Goal: Task Accomplishment & Management: Manage account settings

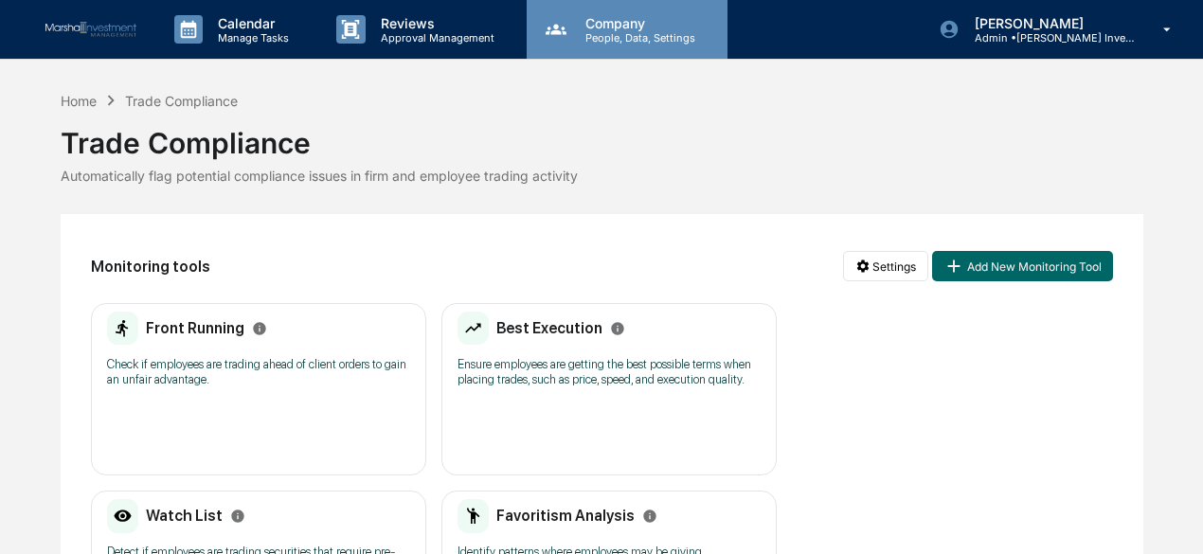
click at [622, 5] on div "Company People, Data, Settings" at bounding box center [627, 29] width 201 height 59
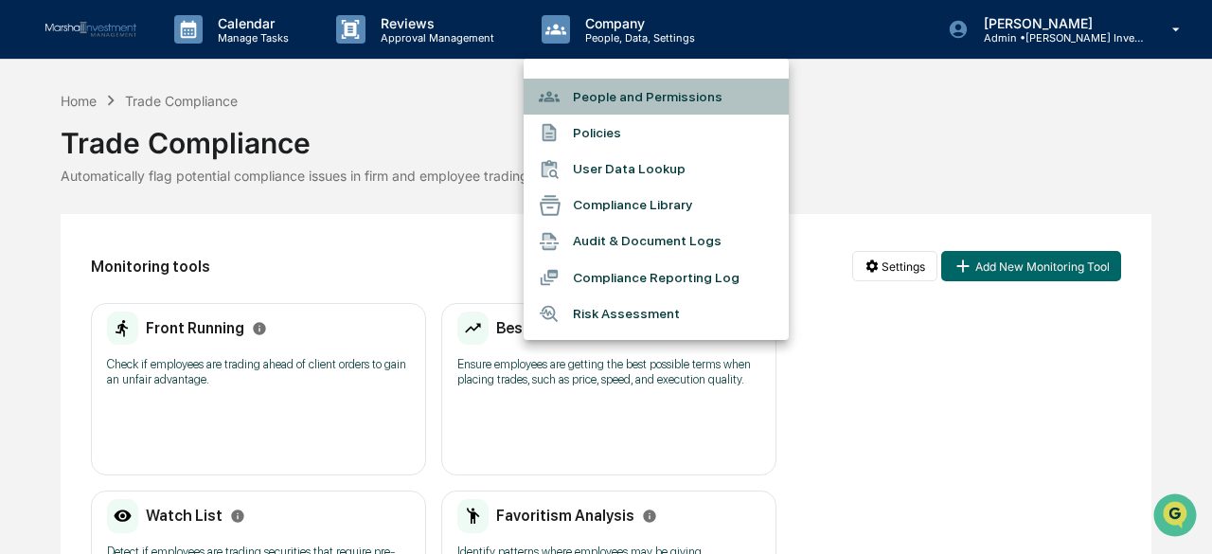
click at [617, 96] on li "People and Permissions" at bounding box center [656, 97] width 265 height 36
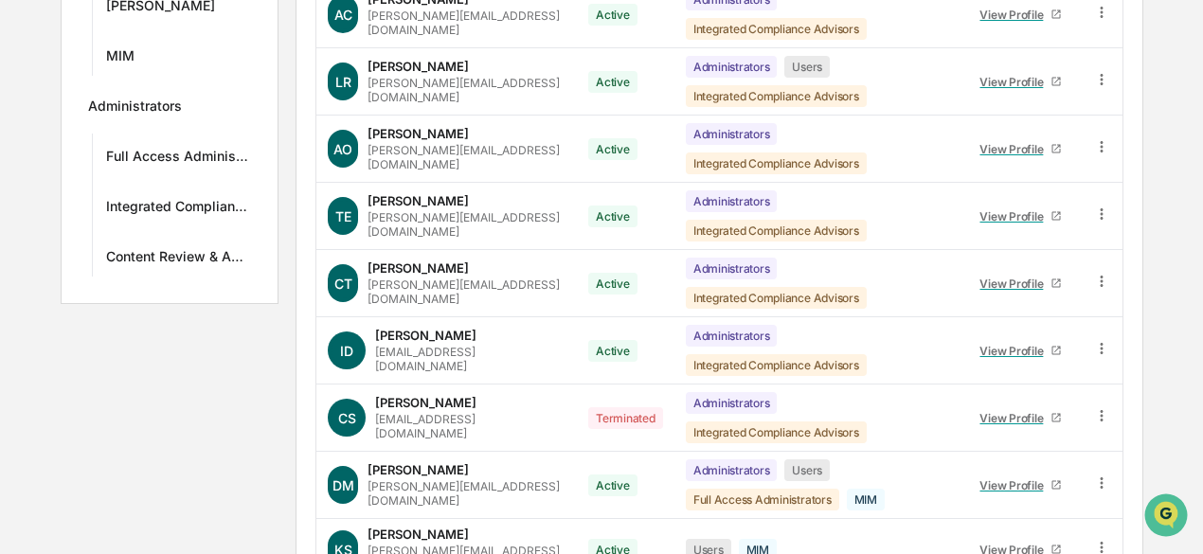
scroll to position [530, 0]
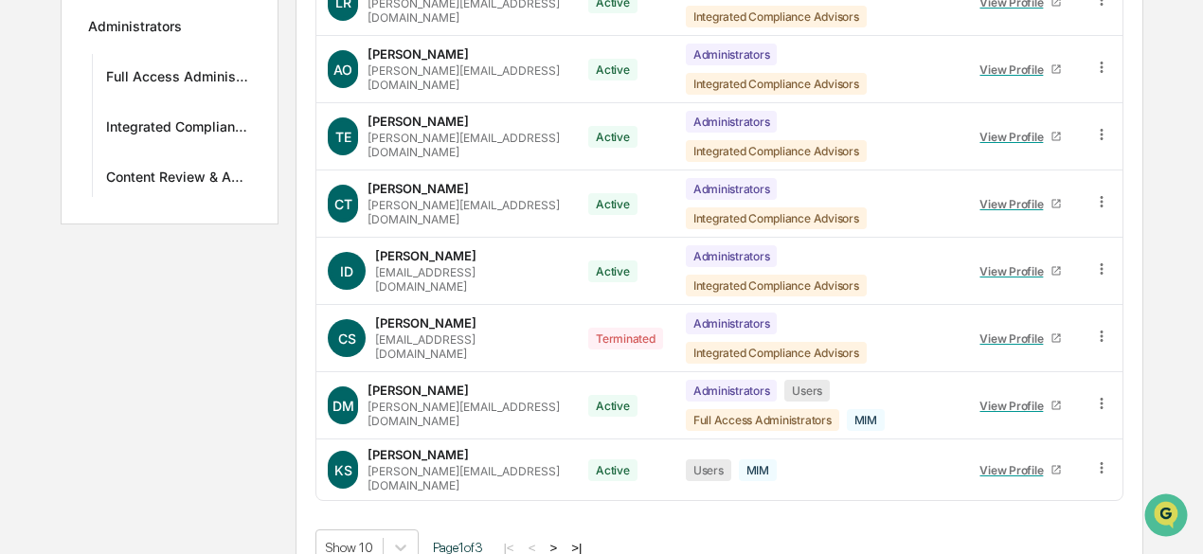
click at [561, 540] on button ">" at bounding box center [553, 548] width 19 height 16
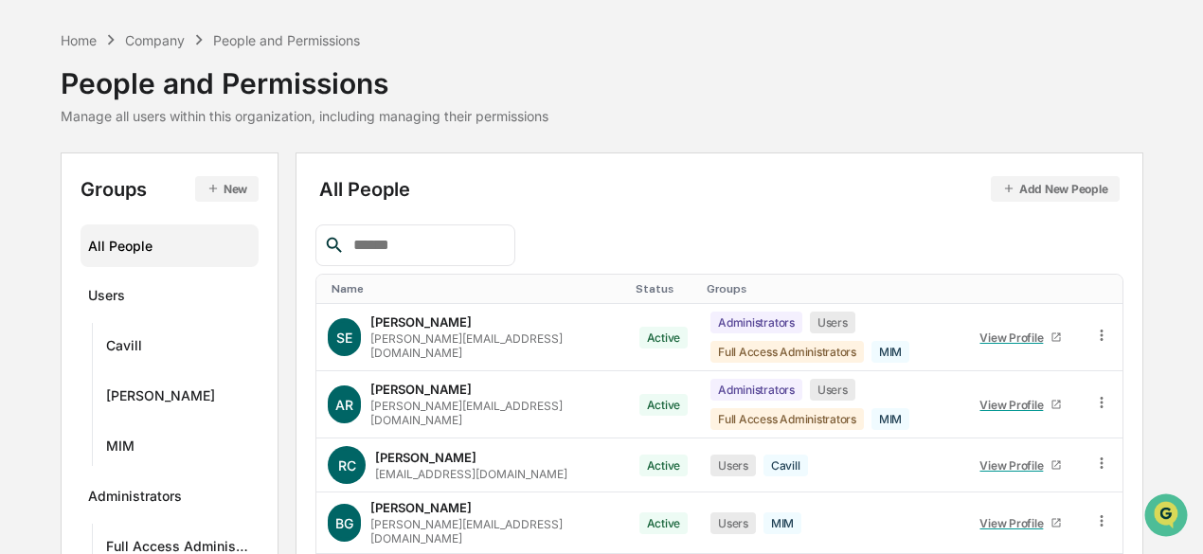
scroll to position [0, 0]
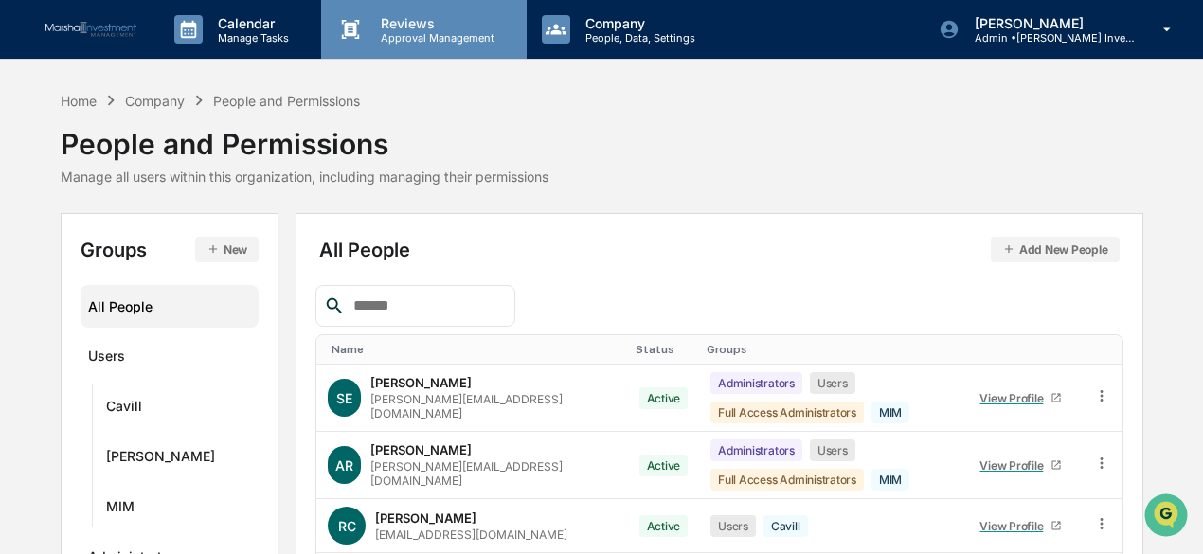
click at [424, 48] on div "Reviews Approval Management" at bounding box center [423, 29] width 205 height 59
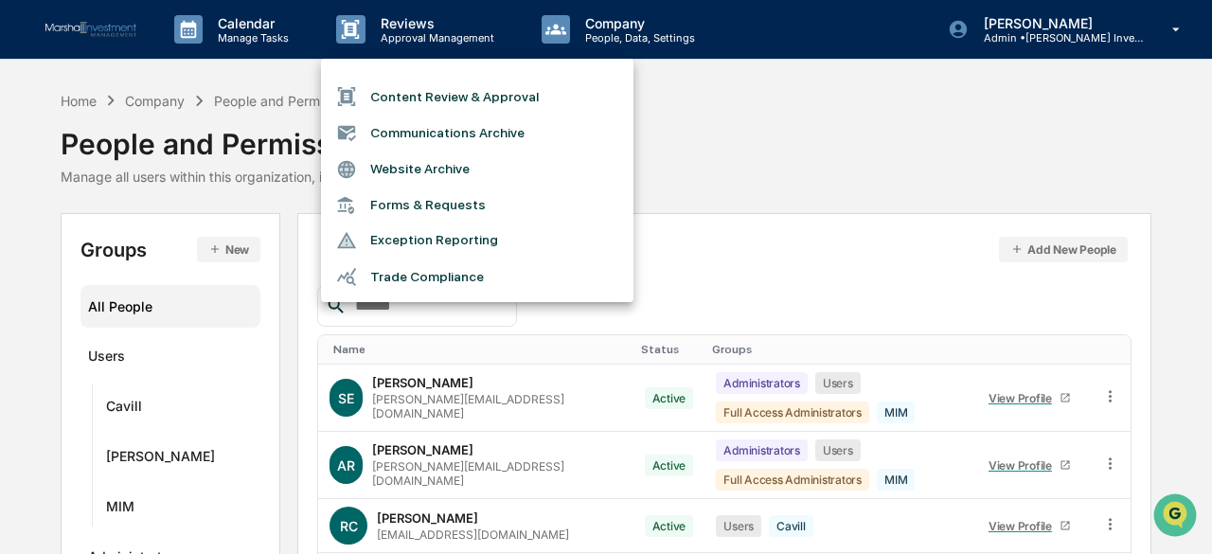
click at [617, 38] on div at bounding box center [606, 277] width 1212 height 554
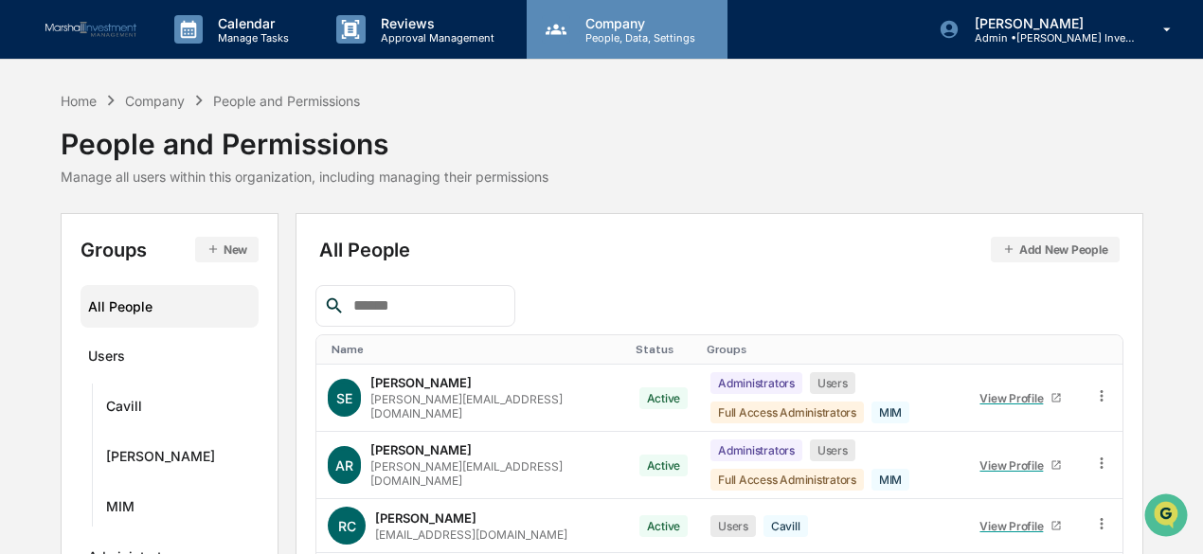
click at [652, 31] on p "People, Data, Settings" at bounding box center [637, 37] width 134 height 13
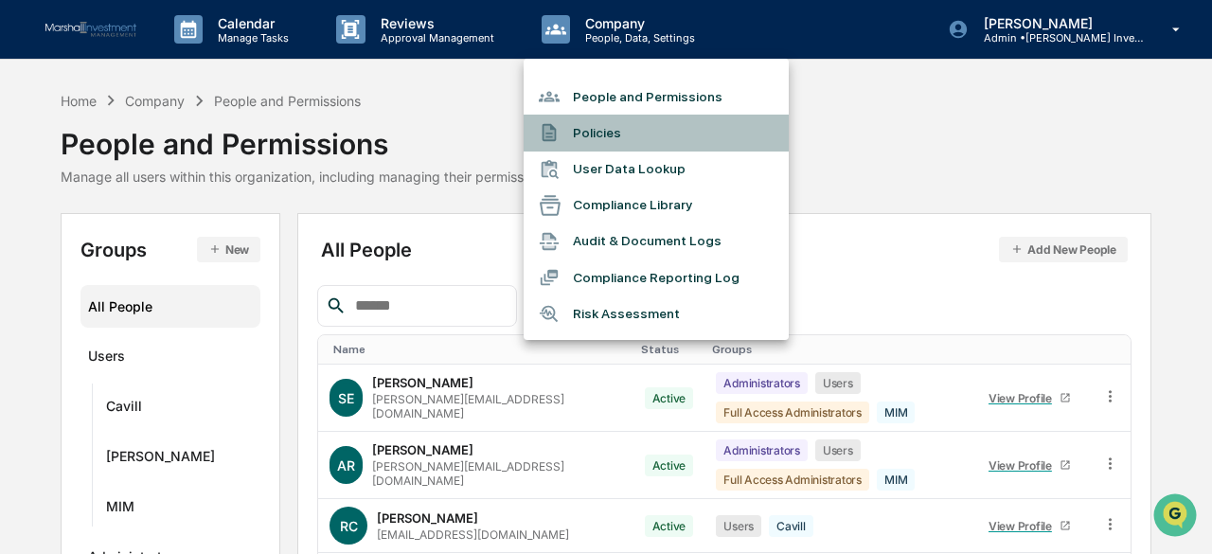
click at [601, 136] on li "Policies" at bounding box center [656, 133] width 265 height 36
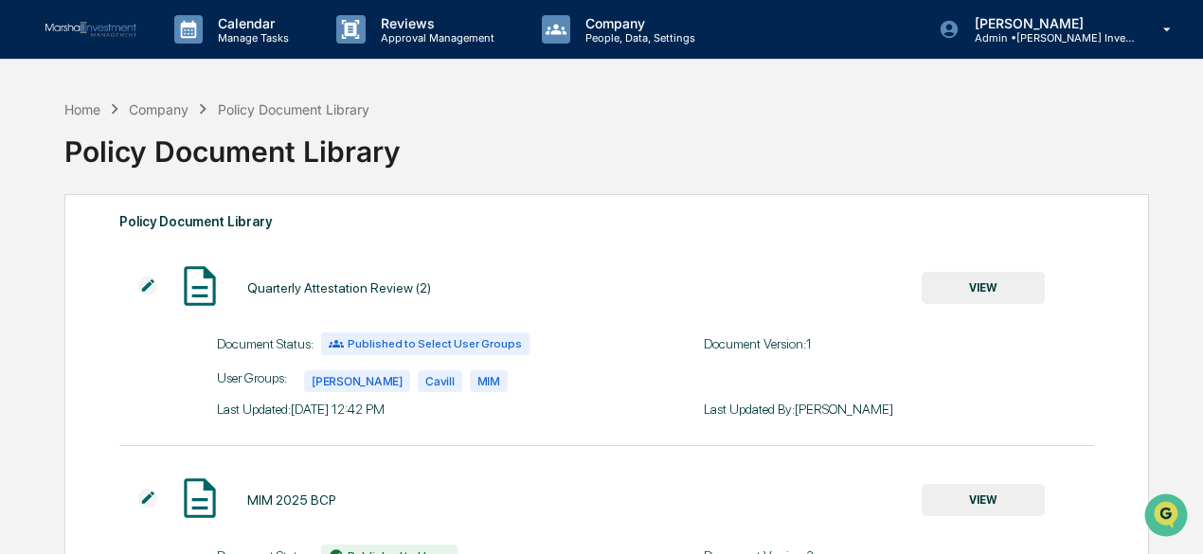
click at [975, 280] on button "VIEW" at bounding box center [982, 288] width 123 height 32
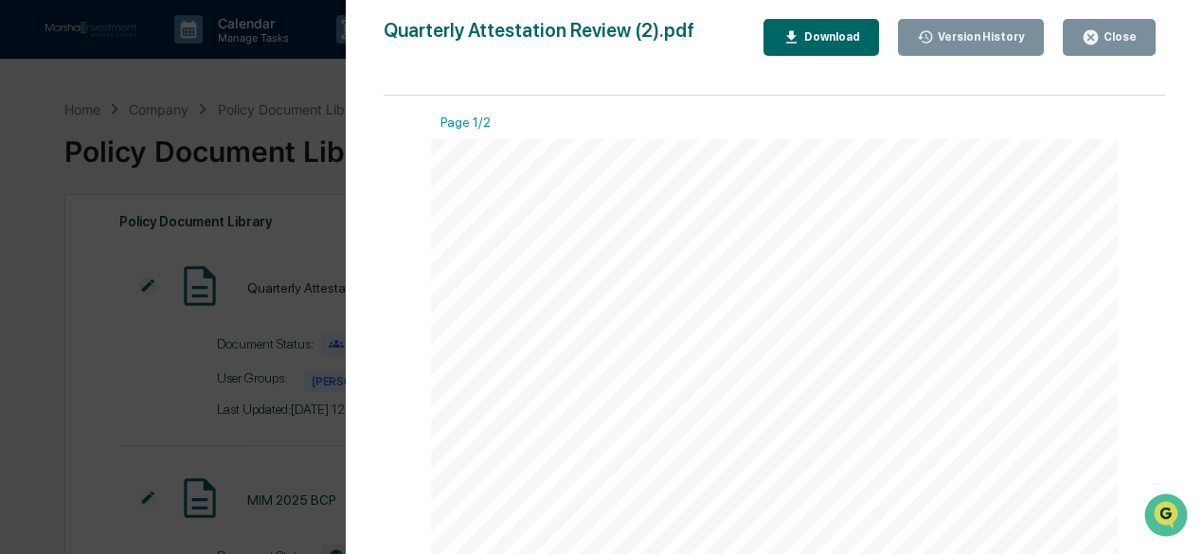
drag, startPoint x: 1170, startPoint y: 163, endPoint x: 1189, endPoint y: 283, distance: 121.9
click at [1189, 283] on div "Version History [DATE] 06:42 PM [PERSON_NAME] Quarterly Attestation Review (2).…" at bounding box center [775, 296] width 858 height 592
click at [1096, 33] on icon "button" at bounding box center [1090, 37] width 14 height 14
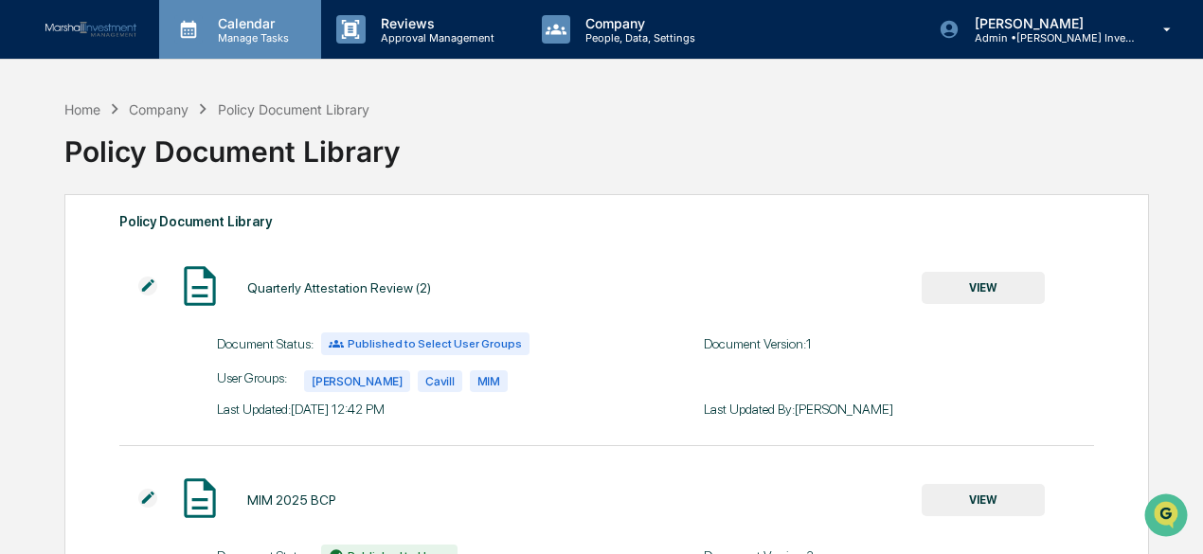
click at [254, 43] on p "Manage Tasks" at bounding box center [251, 37] width 96 height 13
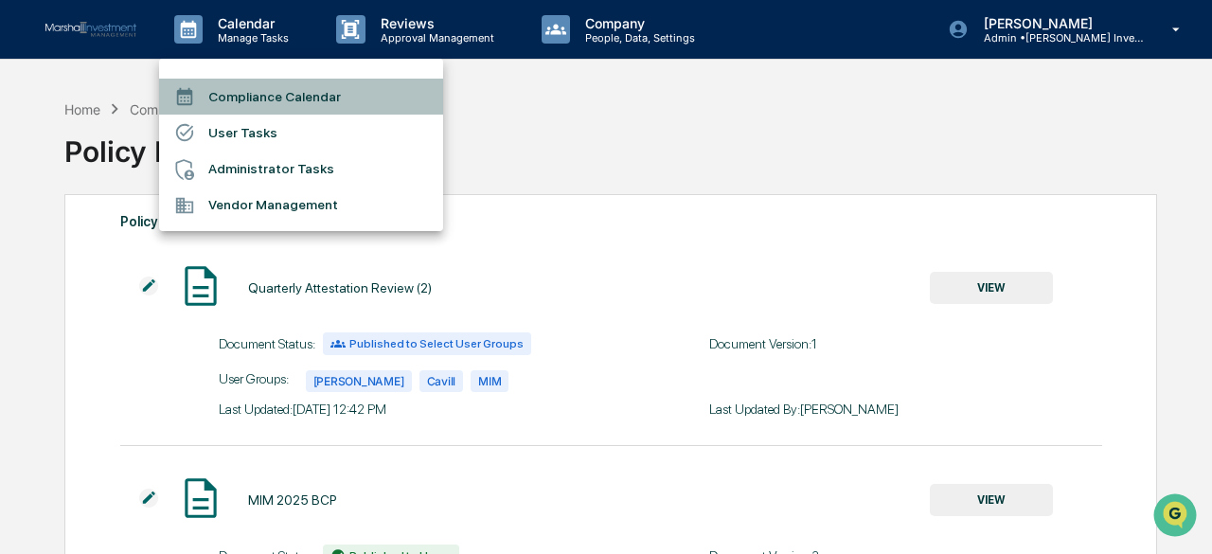
drag, startPoint x: 246, startPoint y: 147, endPoint x: 334, endPoint y: 94, distance: 102.8
click at [334, 94] on li "Compliance Calendar" at bounding box center [301, 97] width 284 height 36
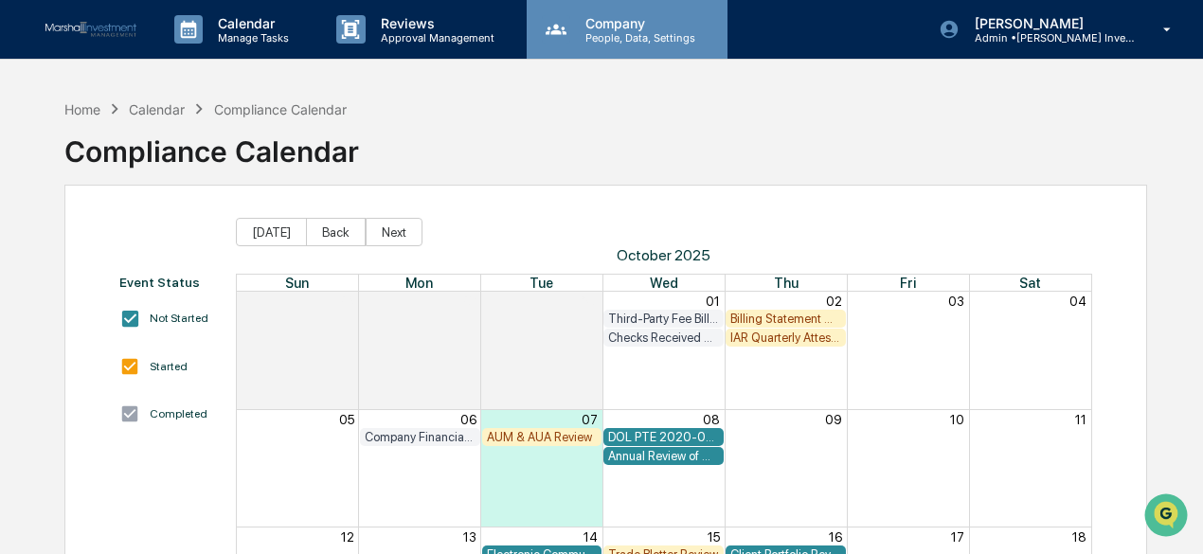
click at [613, 23] on p "Company" at bounding box center [637, 23] width 134 height 16
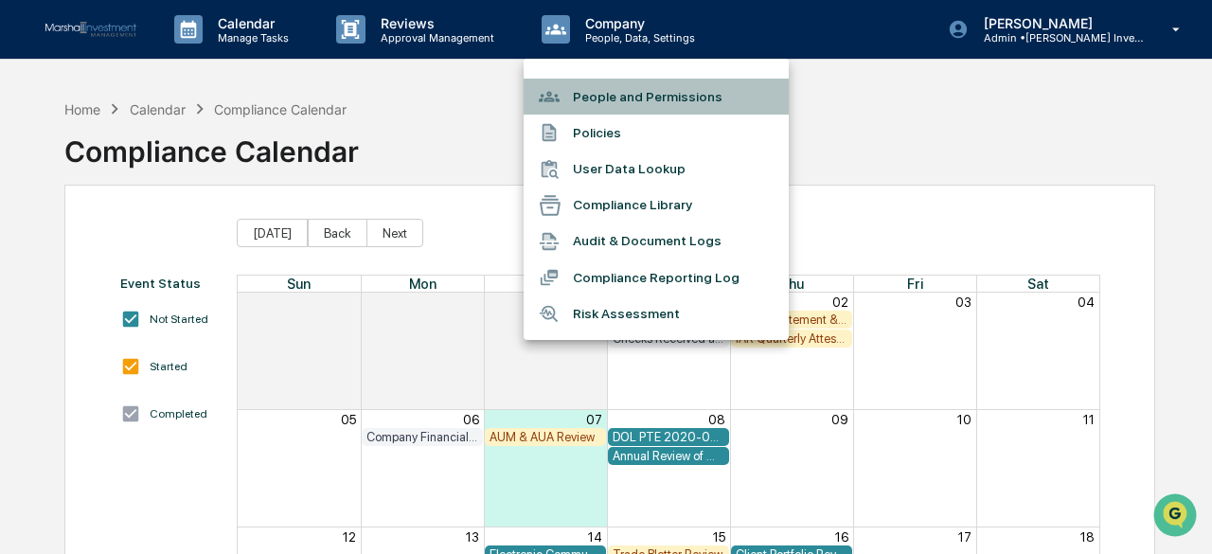
click at [612, 79] on li "People and Permissions" at bounding box center [656, 97] width 265 height 36
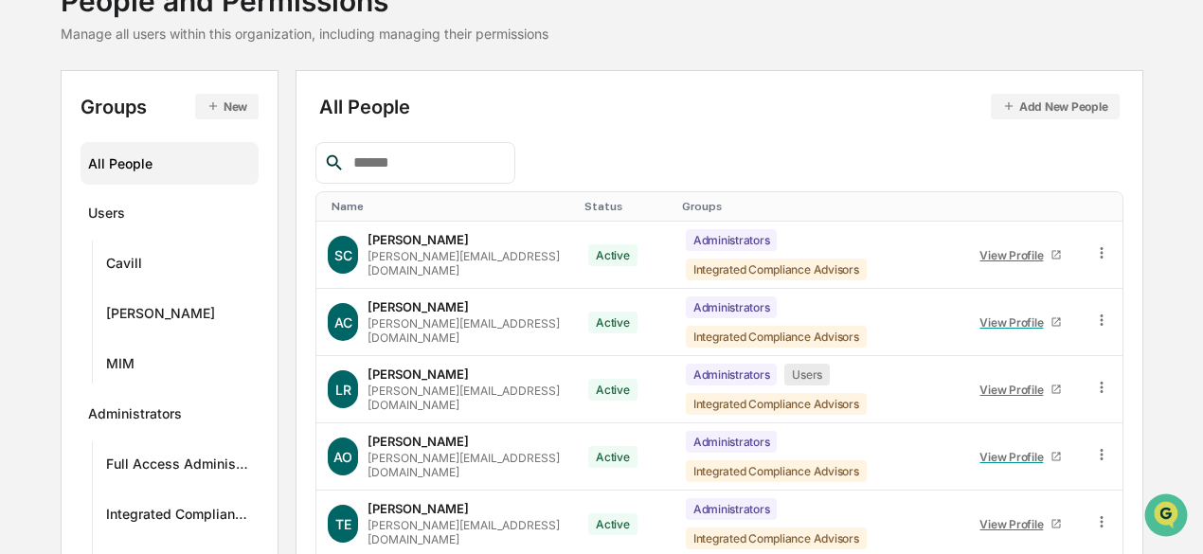
scroll to position [135, 0]
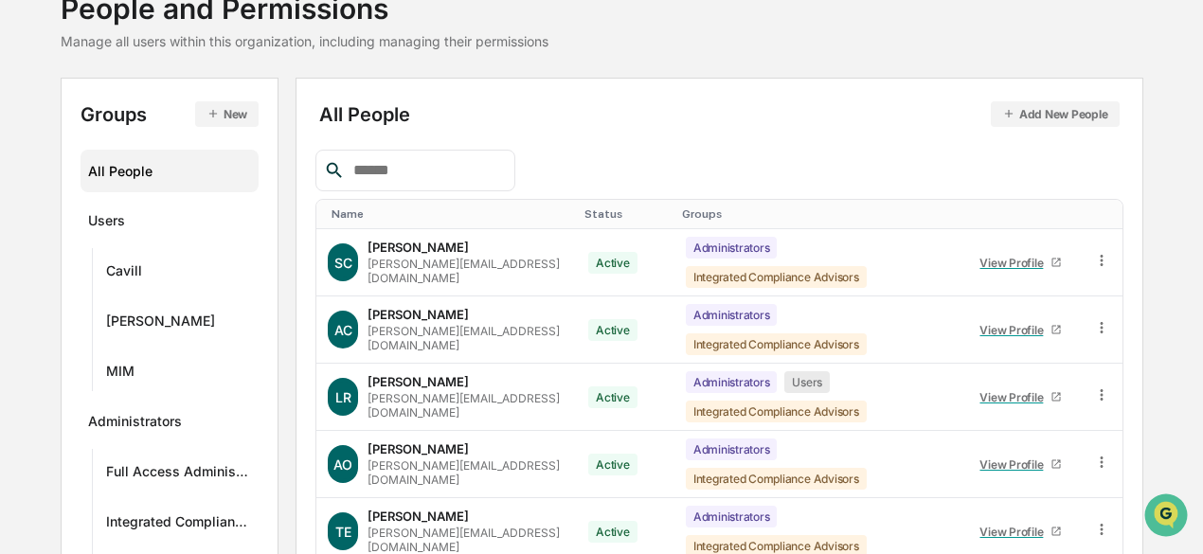
click at [242, 118] on button "New" at bounding box center [226, 114] width 63 height 26
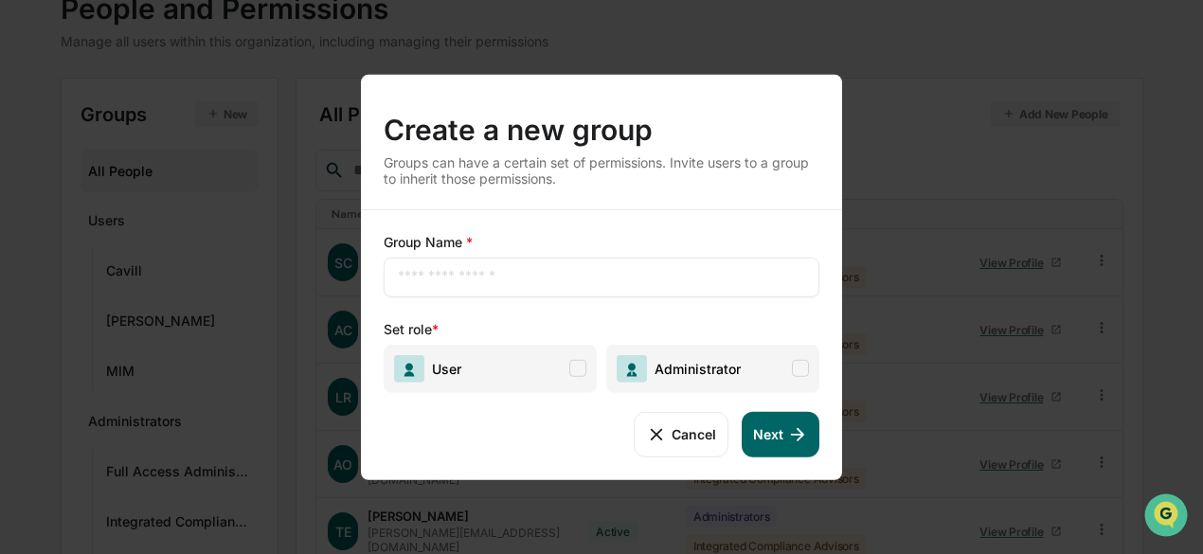
click at [495, 289] on div "​" at bounding box center [602, 277] width 436 height 40
drag, startPoint x: 502, startPoint y: 248, endPoint x: 492, endPoint y: 287, distance: 40.0
click at [492, 287] on div "Group Name * ​" at bounding box center [602, 264] width 436 height 64
click at [492, 286] on input "text" at bounding box center [601, 276] width 407 height 19
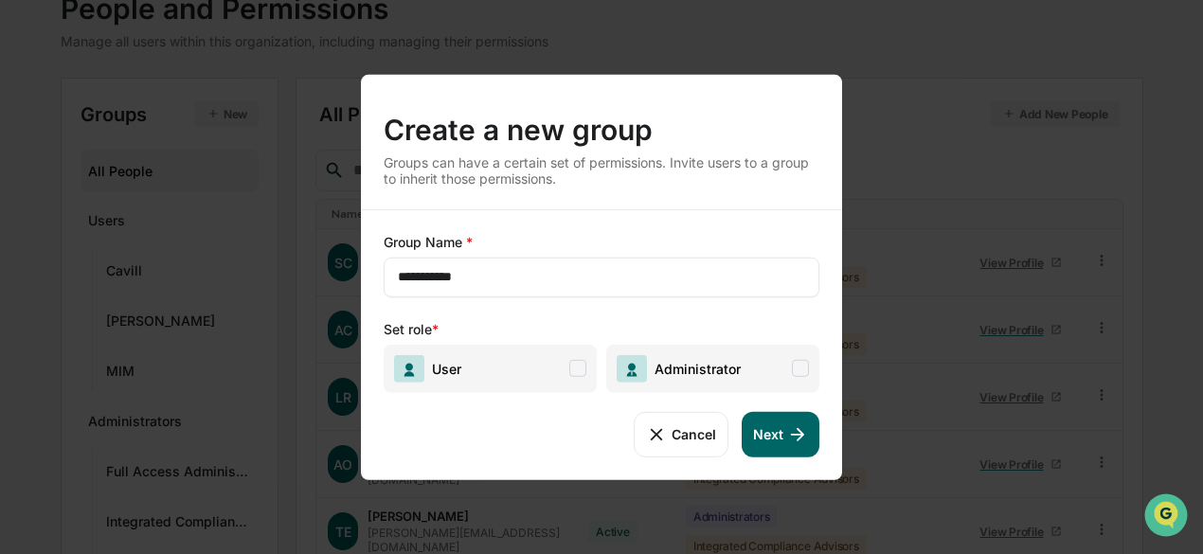
type input "**********"
click at [582, 368] on span at bounding box center [577, 368] width 17 height 17
click at [783, 431] on button "Next" at bounding box center [781, 433] width 78 height 45
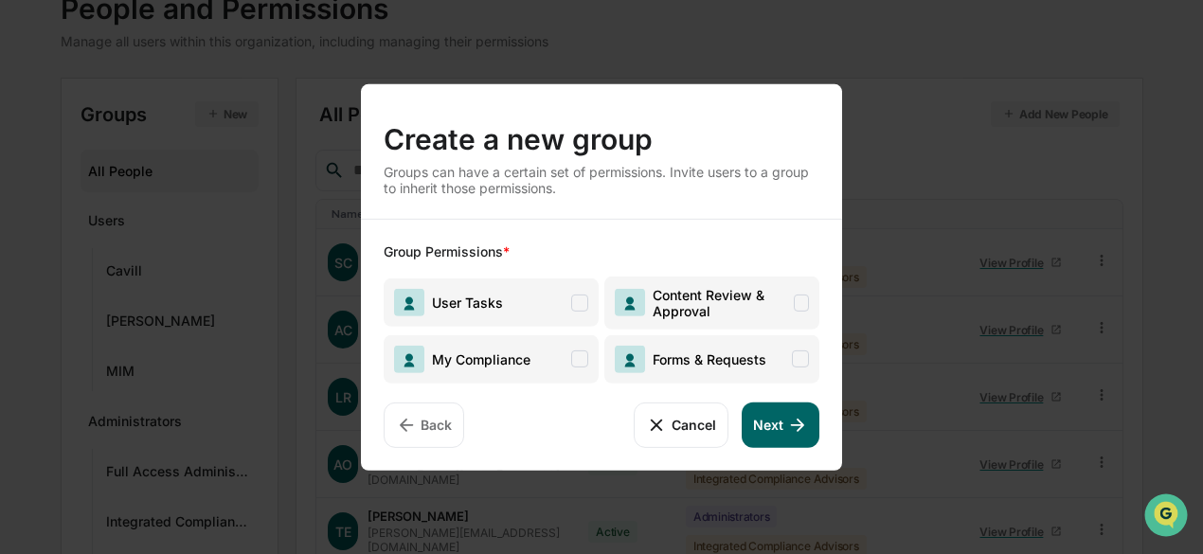
click at [581, 306] on span at bounding box center [579, 302] width 17 height 17
click at [803, 359] on span at bounding box center [800, 358] width 17 height 17
click at [780, 428] on button "Next" at bounding box center [781, 424] width 78 height 45
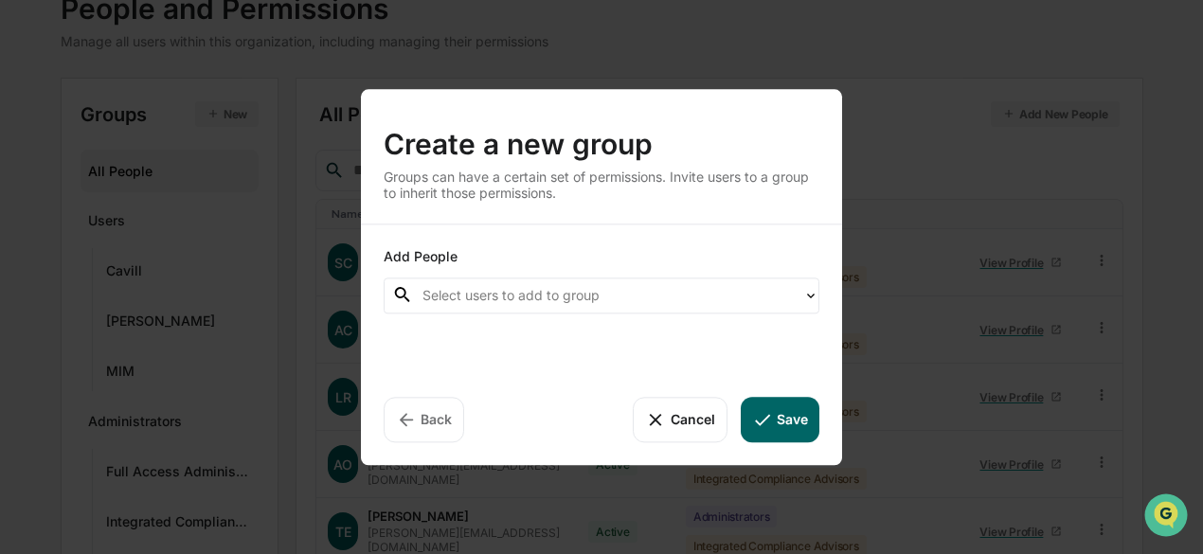
click at [546, 296] on div at bounding box center [607, 295] width 371 height 22
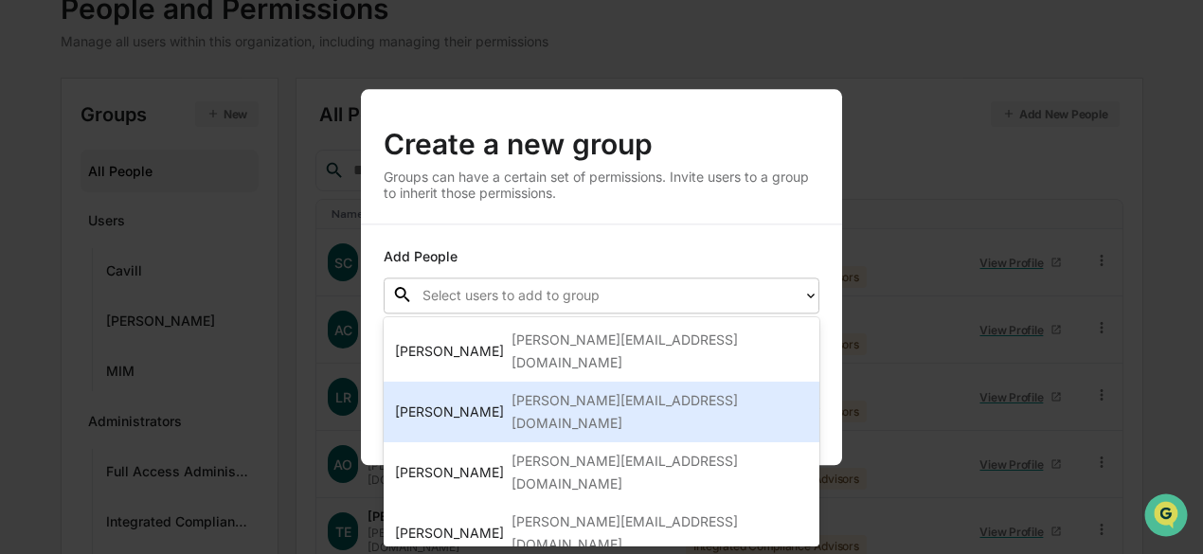
click at [545, 389] on div "[PERSON_NAME][EMAIL_ADDRESS][DOMAIN_NAME]" at bounding box center [659, 411] width 296 height 45
click at [554, 389] on div "[PERSON_NAME][EMAIL_ADDRESS][DOMAIN_NAME]" at bounding box center [659, 411] width 296 height 45
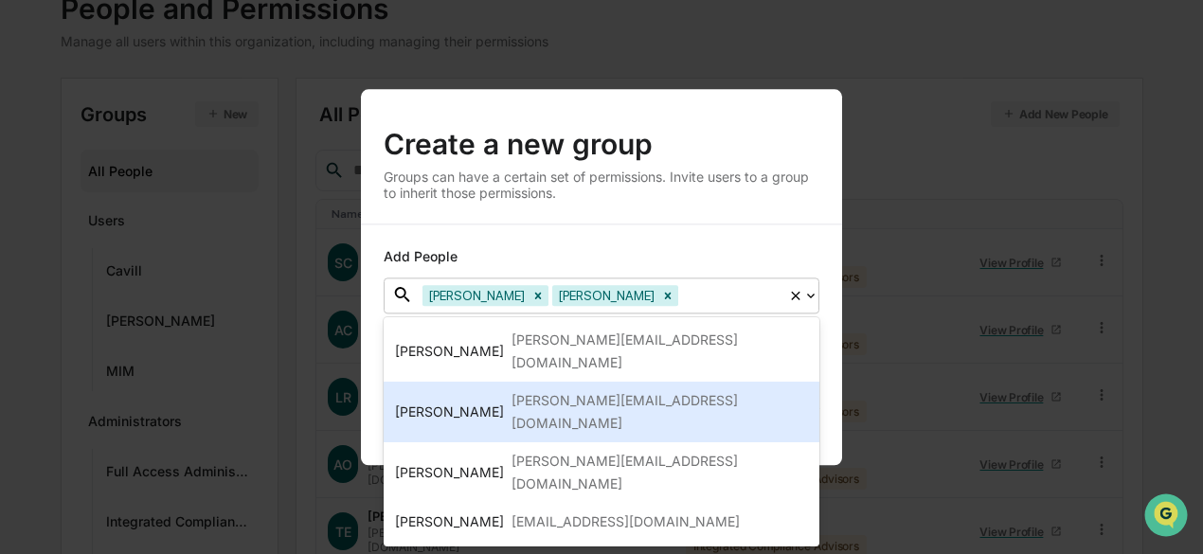
click at [554, 389] on div "[PERSON_NAME][EMAIL_ADDRESS][DOMAIN_NAME]" at bounding box center [659, 411] width 296 height 45
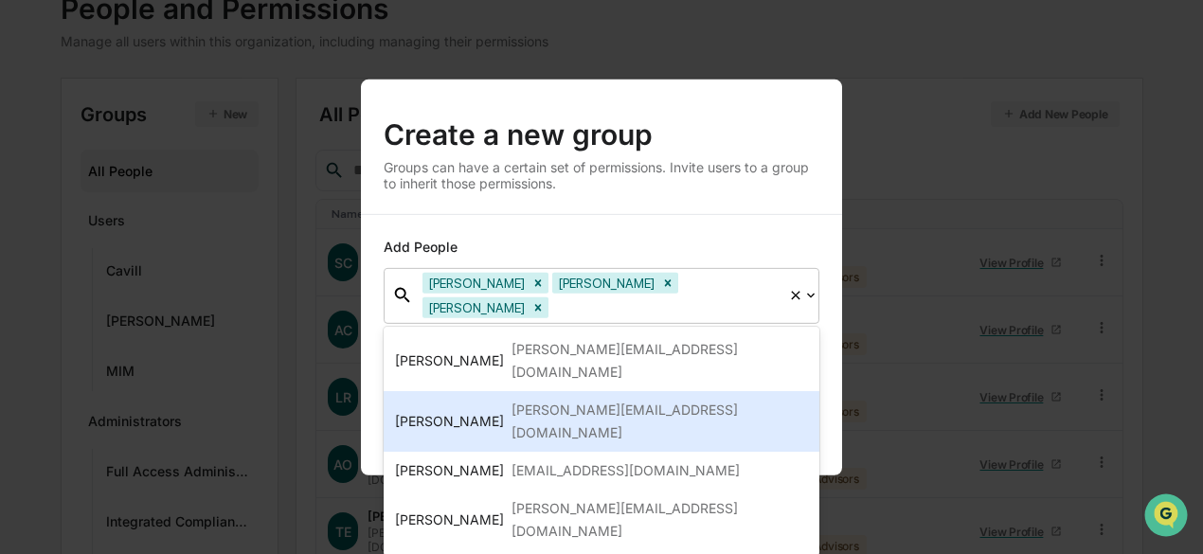
click at [554, 399] on div "[PERSON_NAME][EMAIL_ADDRESS][DOMAIN_NAME]" at bounding box center [659, 421] width 296 height 45
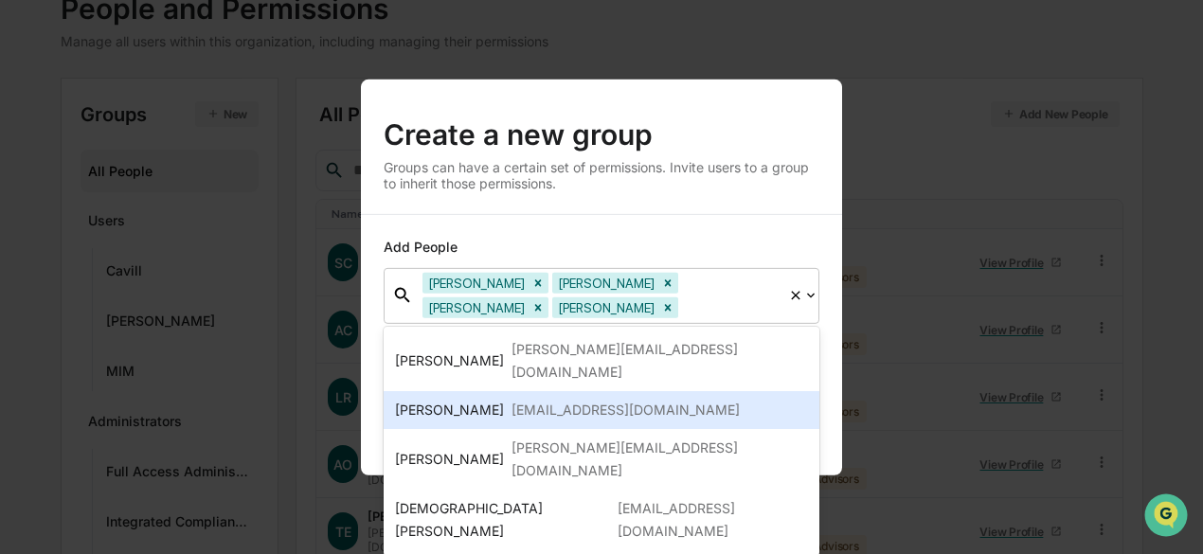
click at [554, 399] on div "[EMAIL_ADDRESS][DOMAIN_NAME]" at bounding box center [625, 410] width 228 height 23
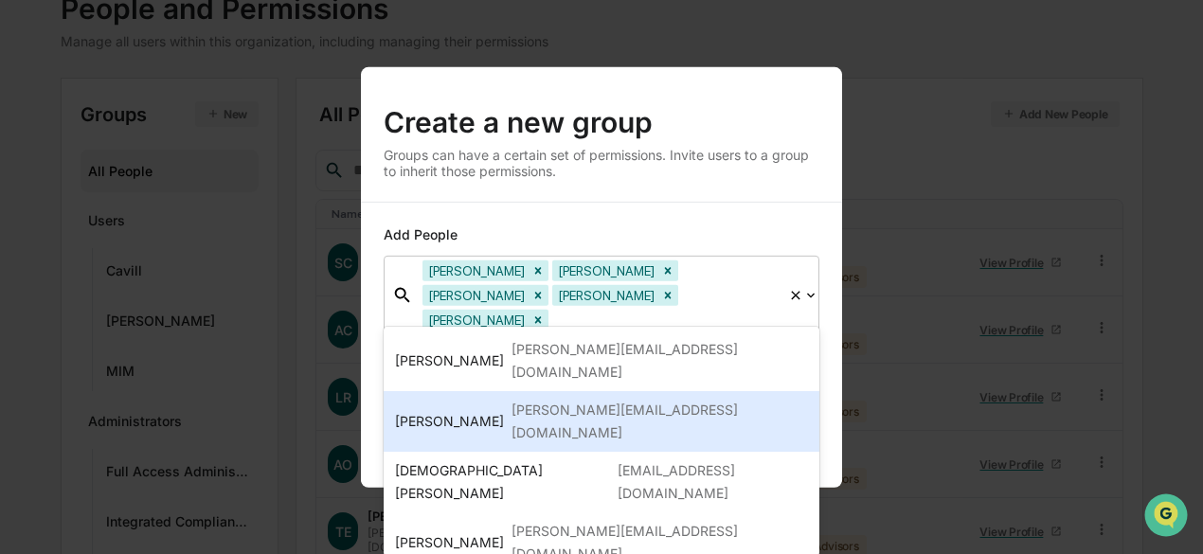
click at [554, 399] on div "[PERSON_NAME][EMAIL_ADDRESS][DOMAIN_NAME]" at bounding box center [659, 421] width 296 height 45
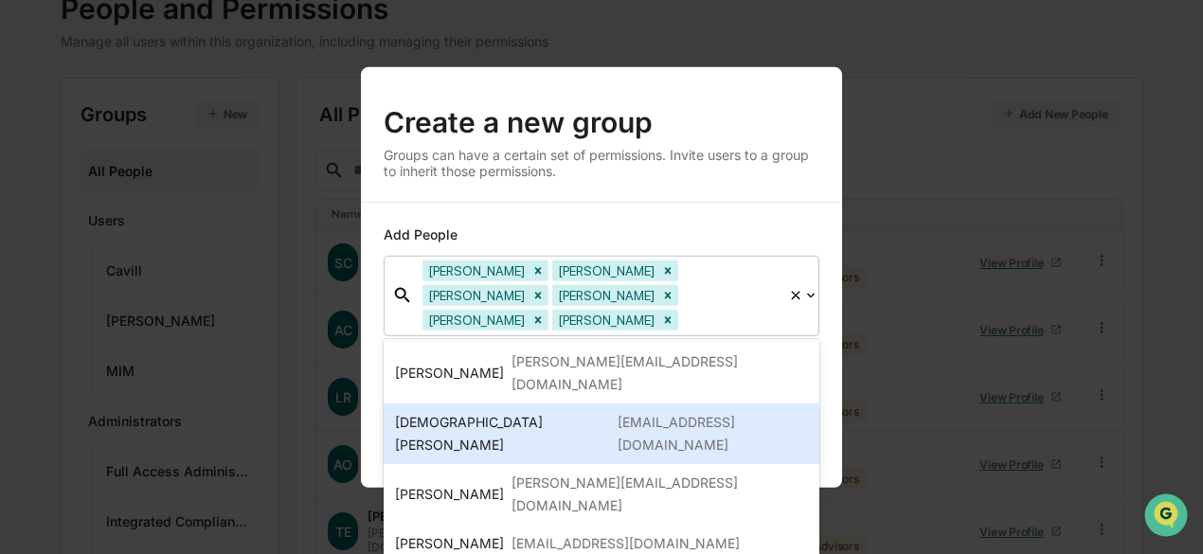
click at [617, 411] on div "[EMAIL_ADDRESS][DOMAIN_NAME]" at bounding box center [712, 433] width 190 height 45
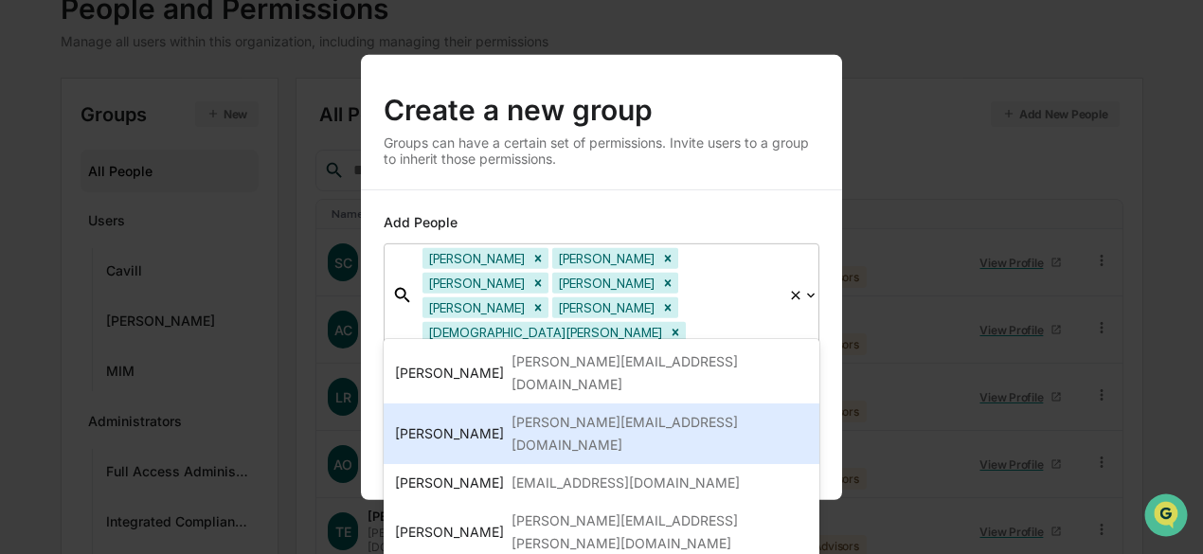
click at [546, 411] on div "[PERSON_NAME][EMAIL_ADDRESS][DOMAIN_NAME]" at bounding box center [659, 433] width 296 height 45
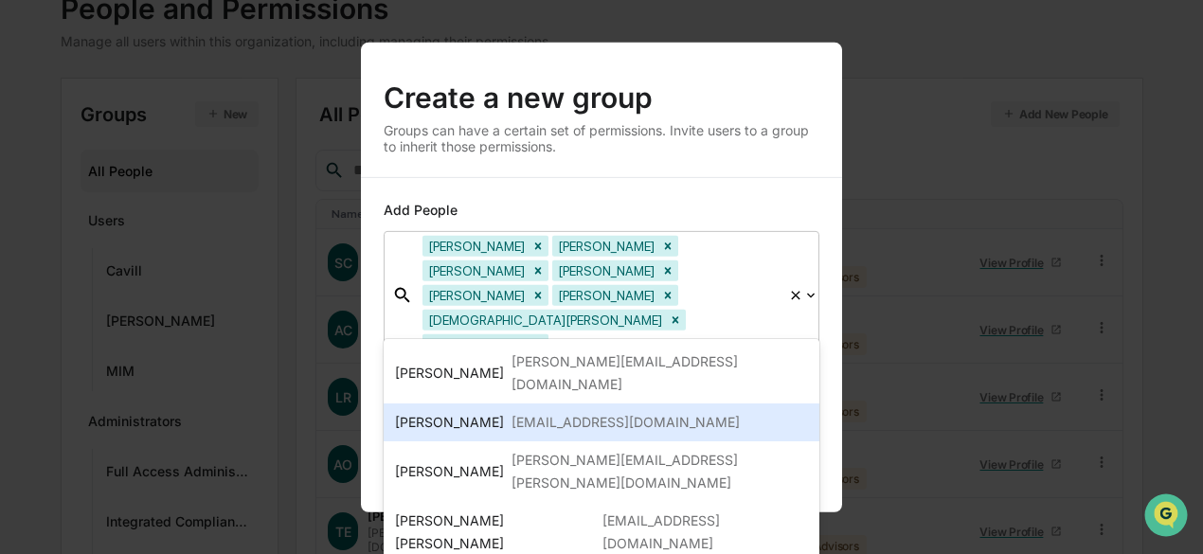
click at [546, 411] on div "[EMAIL_ADDRESS][DOMAIN_NAME]" at bounding box center [625, 422] width 228 height 23
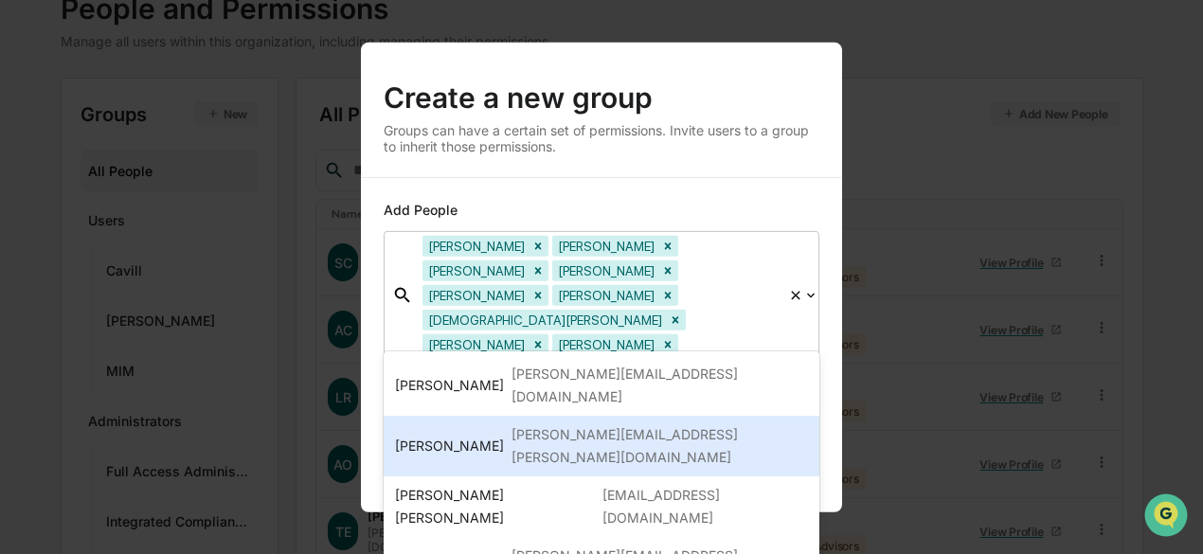
click at [546, 423] on div "[PERSON_NAME][EMAIL_ADDRESS][PERSON_NAME][DOMAIN_NAME]" at bounding box center [659, 445] width 296 height 45
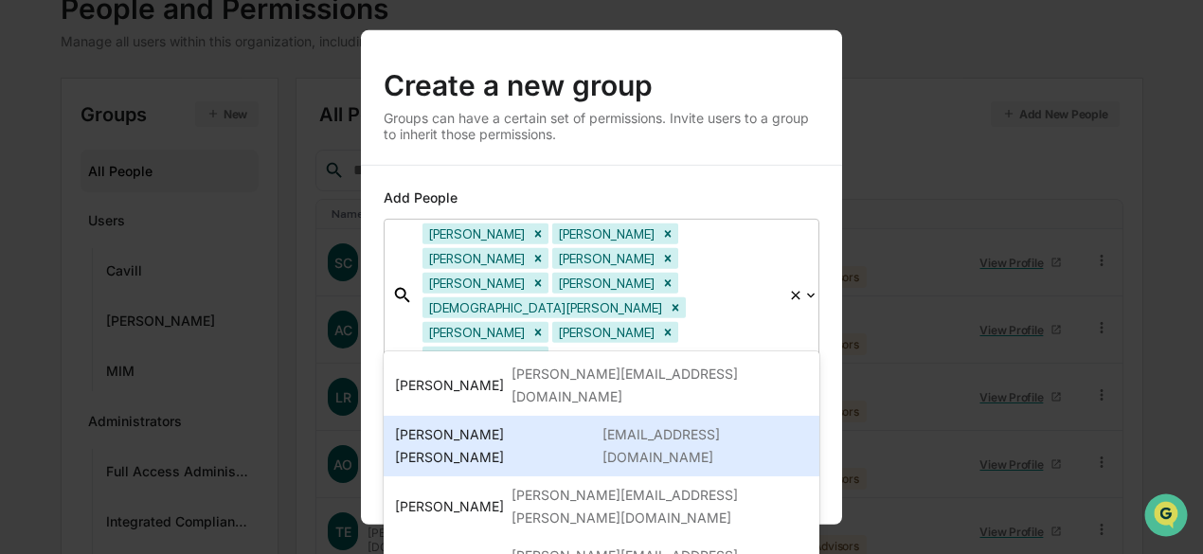
click at [546, 423] on div "[PERSON_NAME] Gallardo [EMAIL_ADDRESS][PERSON_NAME][DOMAIN_NAME]" at bounding box center [601, 445] width 413 height 45
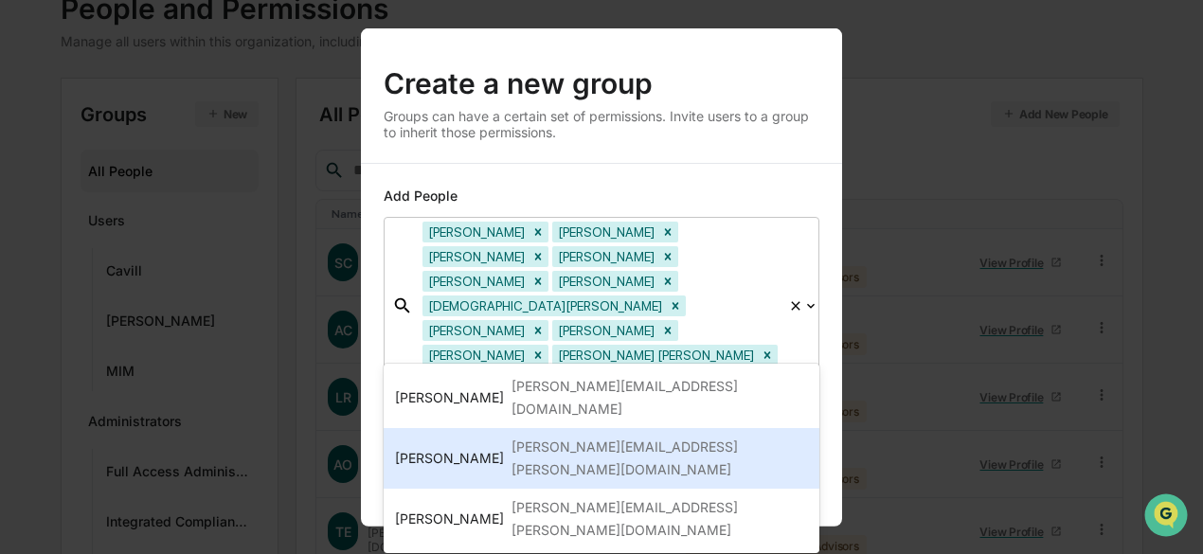
click at [550, 436] on div "[PERSON_NAME][EMAIL_ADDRESS][PERSON_NAME][DOMAIN_NAME]" at bounding box center [659, 458] width 296 height 45
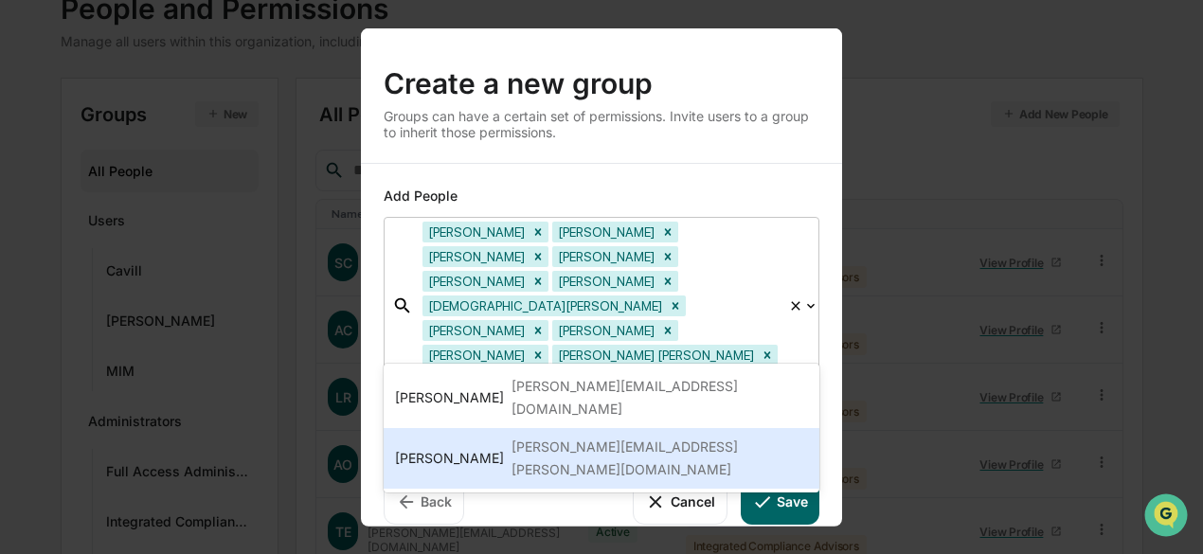
click at [550, 436] on div "[PERSON_NAME][EMAIL_ADDRESS][PERSON_NAME][DOMAIN_NAME]" at bounding box center [659, 458] width 296 height 45
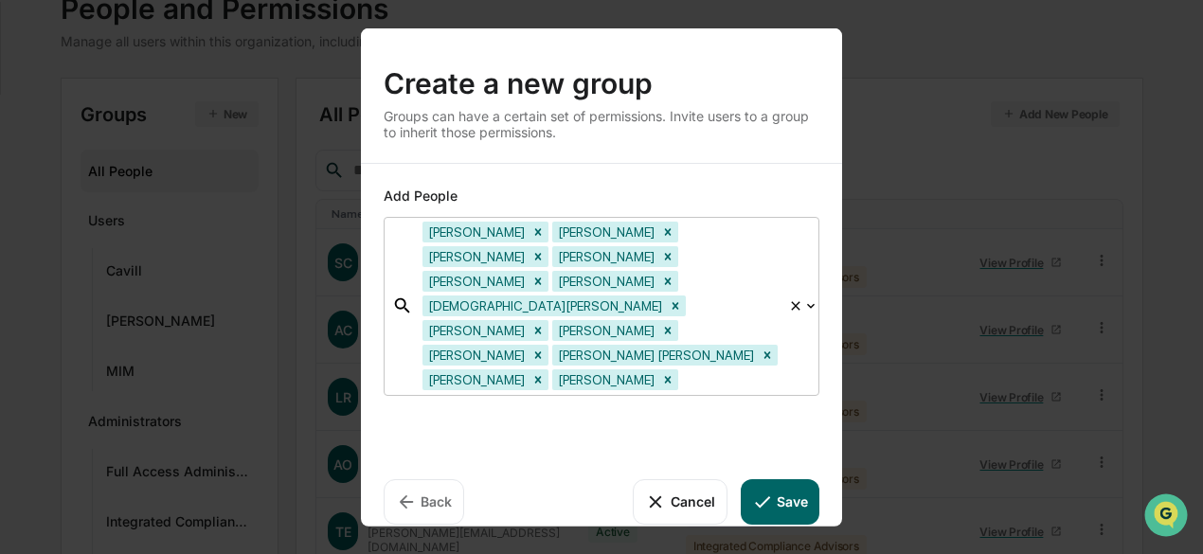
click at [799, 480] on button "Save" at bounding box center [780, 500] width 79 height 45
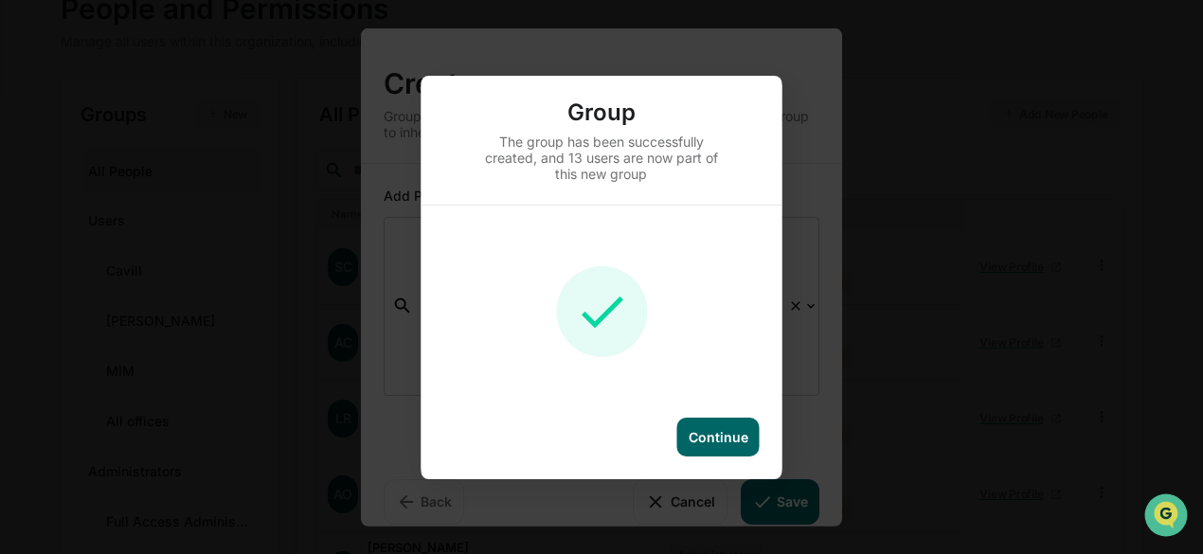
click at [705, 442] on div "Continue" at bounding box center [718, 437] width 60 height 16
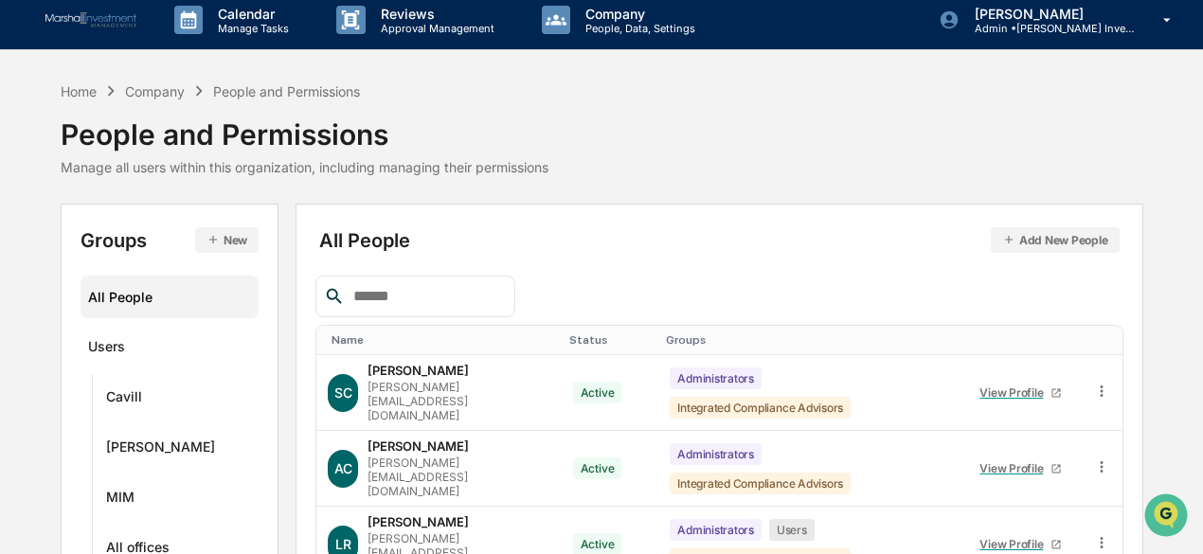
scroll to position [0, 0]
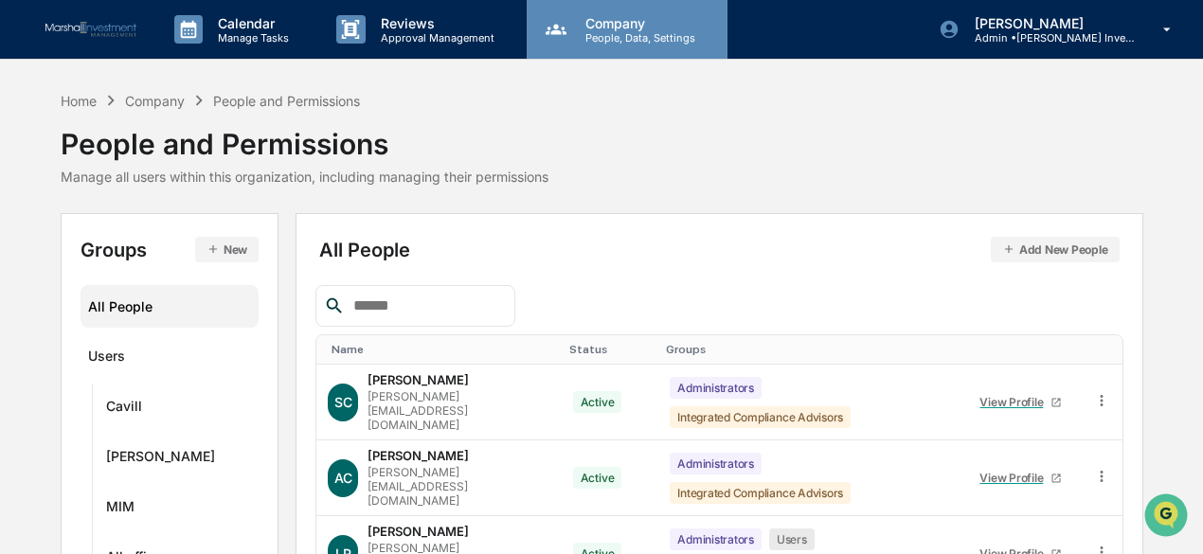
click at [642, 22] on p "Company" at bounding box center [637, 23] width 134 height 16
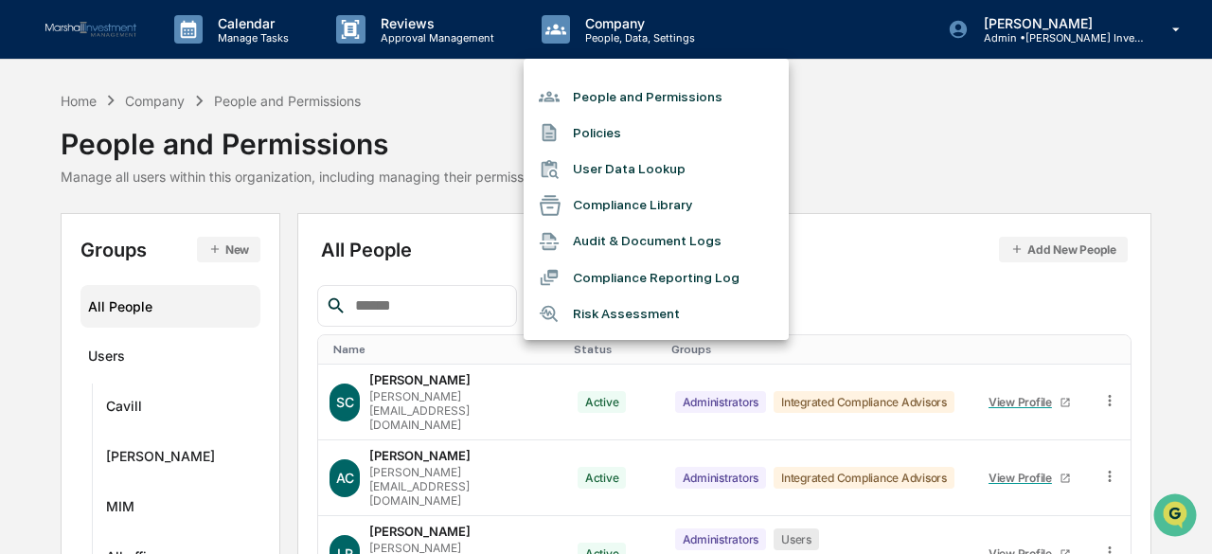
click at [395, 30] on div at bounding box center [606, 277] width 1212 height 554
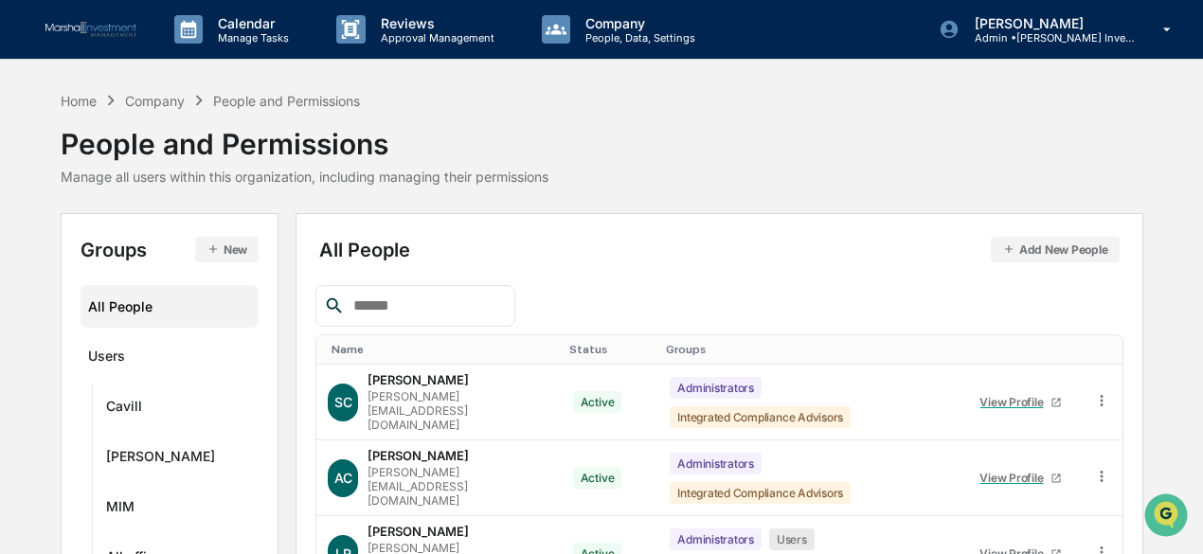
click at [395, 31] on p "Approval Management" at bounding box center [435, 37] width 138 height 13
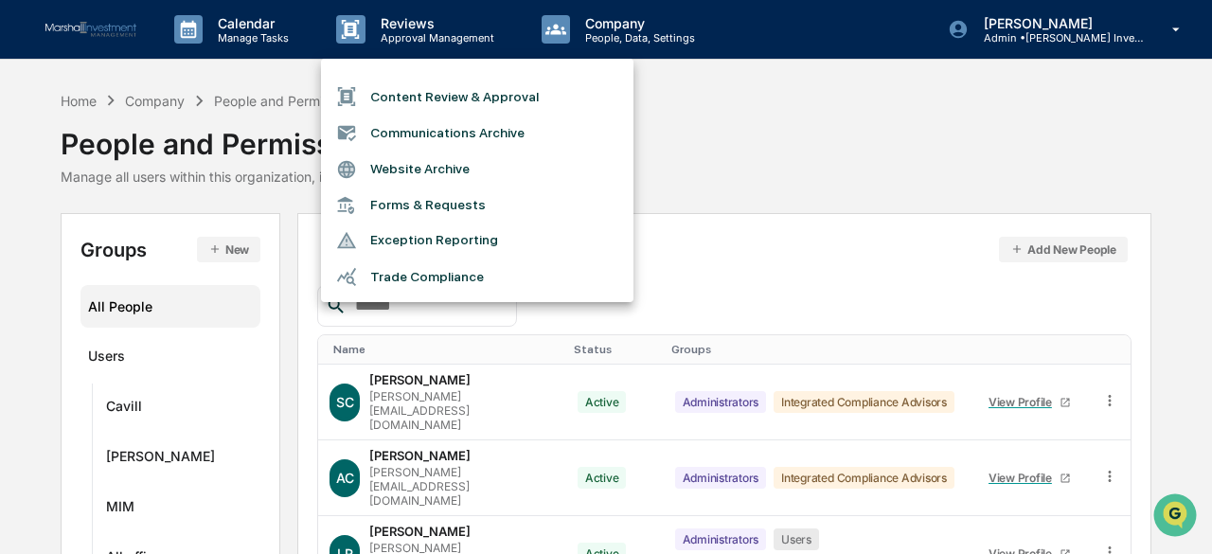
click at [616, 37] on div at bounding box center [606, 277] width 1212 height 554
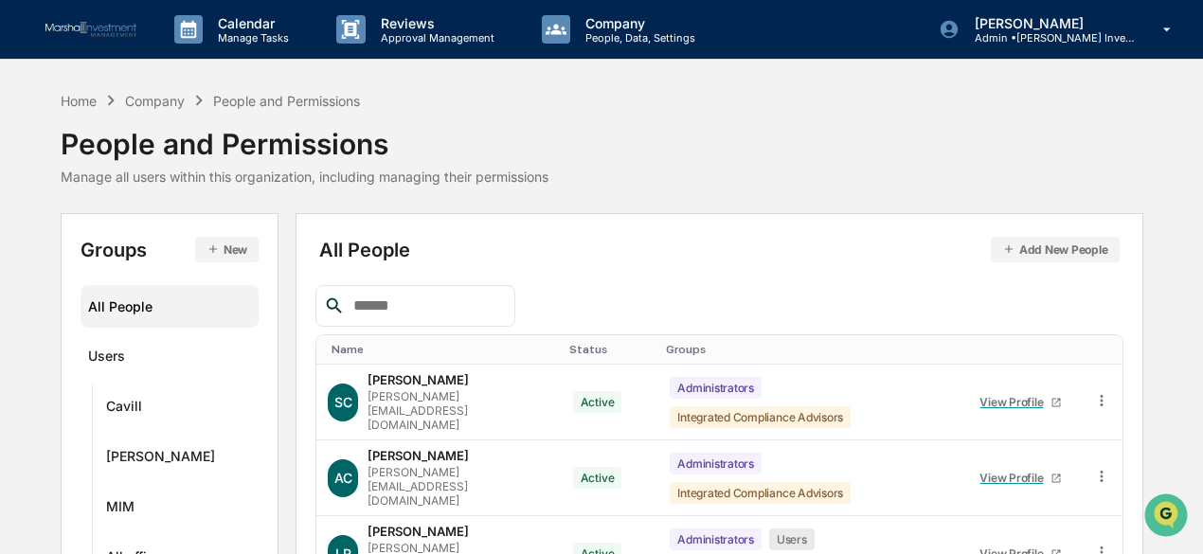
click at [616, 37] on p "People, Data, Settings" at bounding box center [637, 37] width 134 height 13
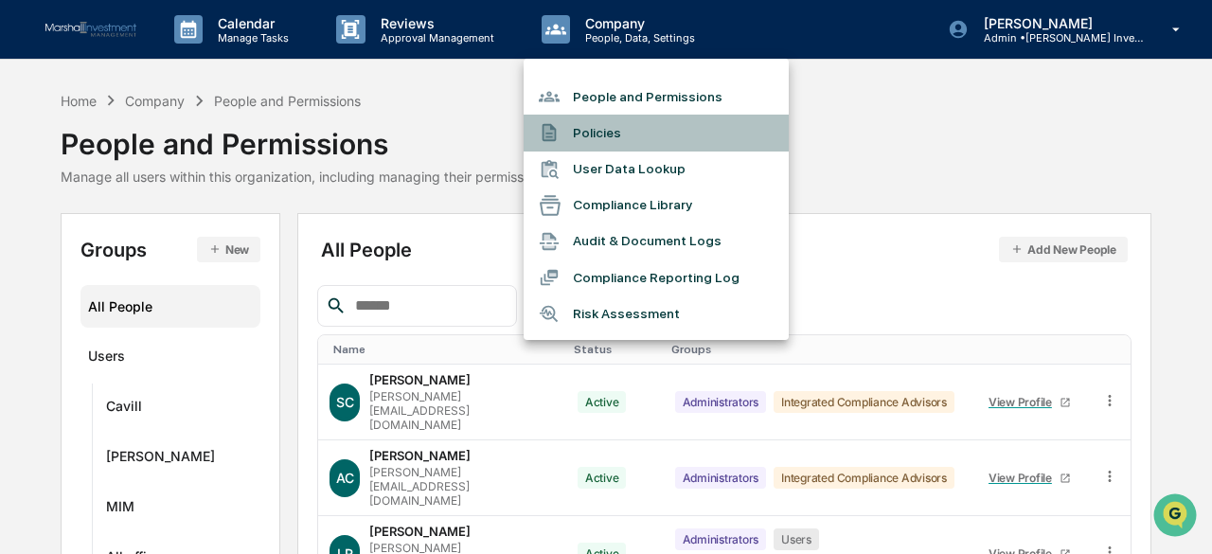
click at [609, 141] on li "Policies" at bounding box center [656, 133] width 265 height 36
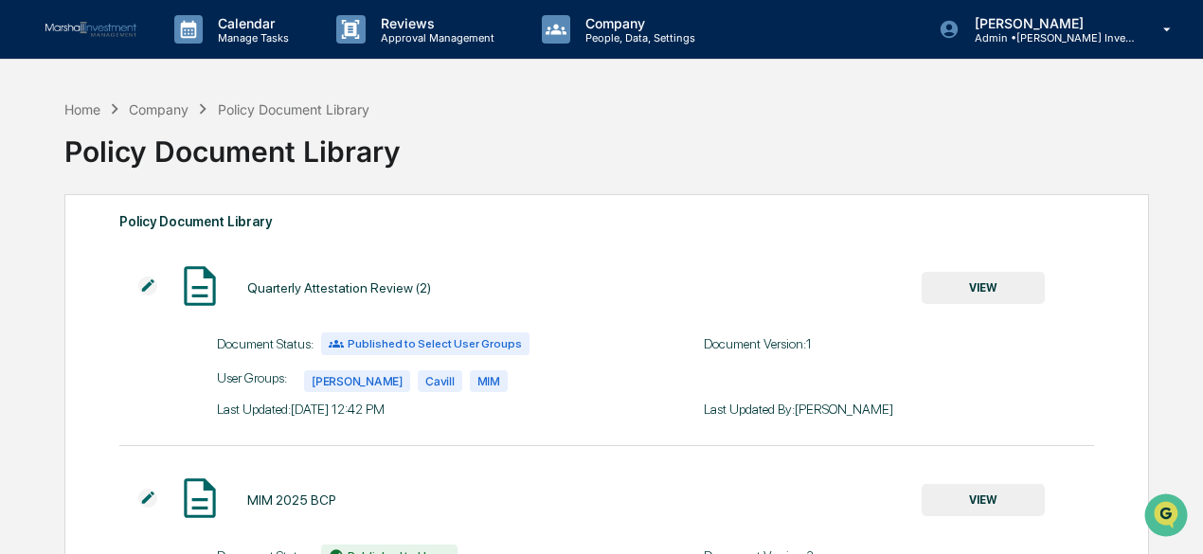
click at [973, 277] on button "VIEW" at bounding box center [982, 288] width 123 height 32
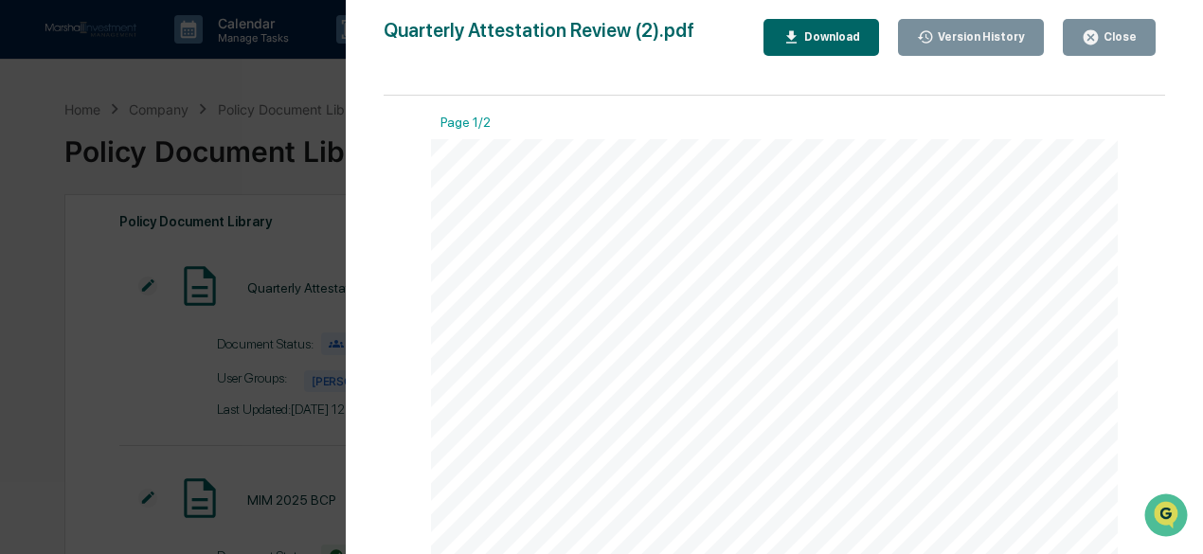
click at [1109, 45] on div "Close" at bounding box center [1109, 37] width 55 height 18
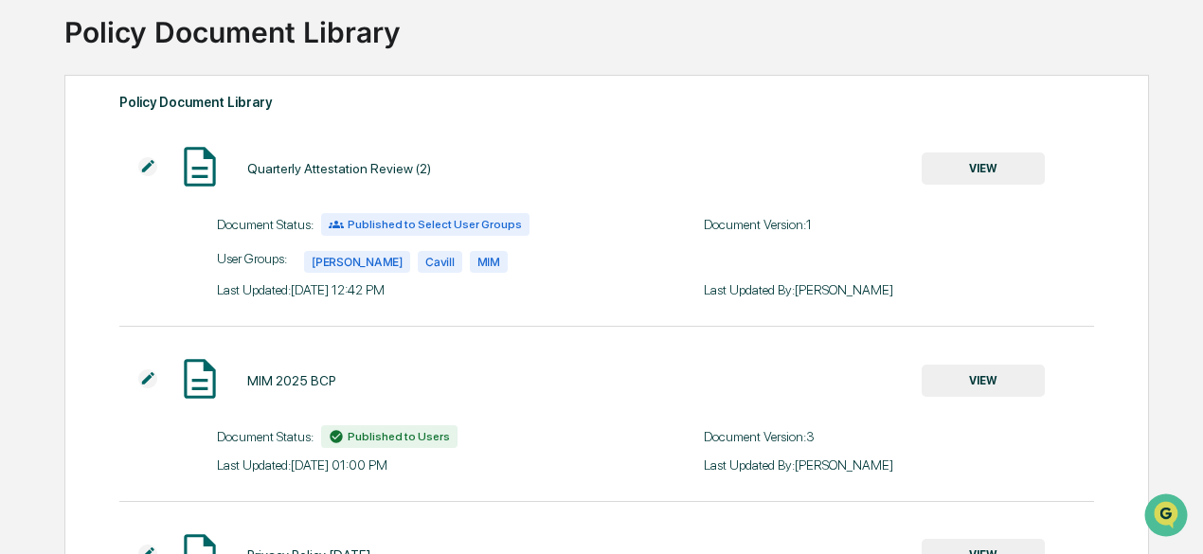
scroll to position [123, 0]
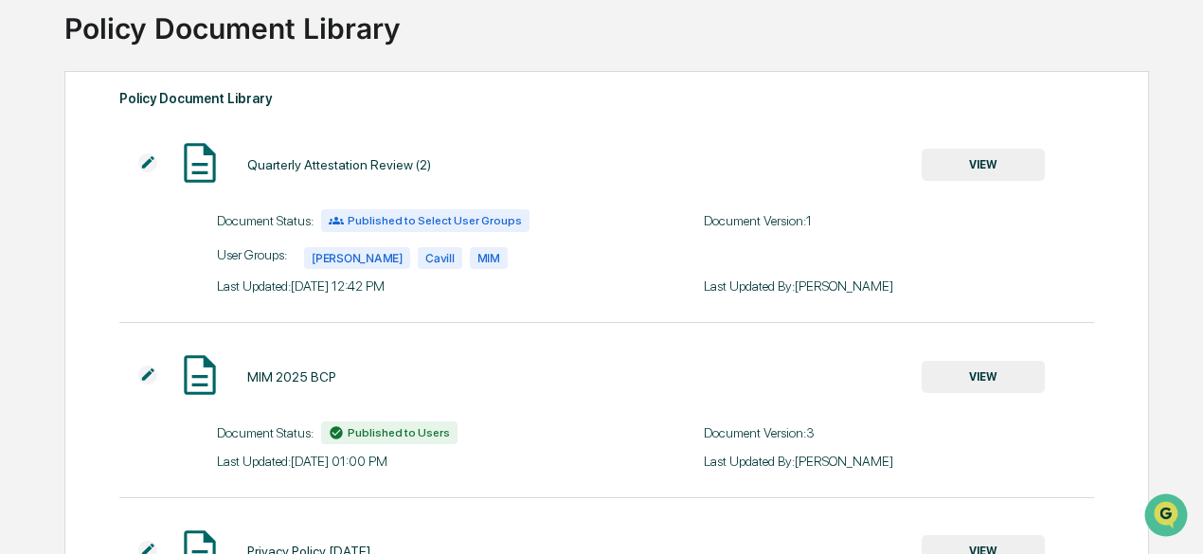
drag, startPoint x: 1194, startPoint y: 243, endPoint x: 1211, endPoint y: 152, distance: 93.4
click at [1202, 152] on html "Calendar Manage Tasks Reviews Approval Management Company People, Data, Setting…" at bounding box center [601, 154] width 1203 height 554
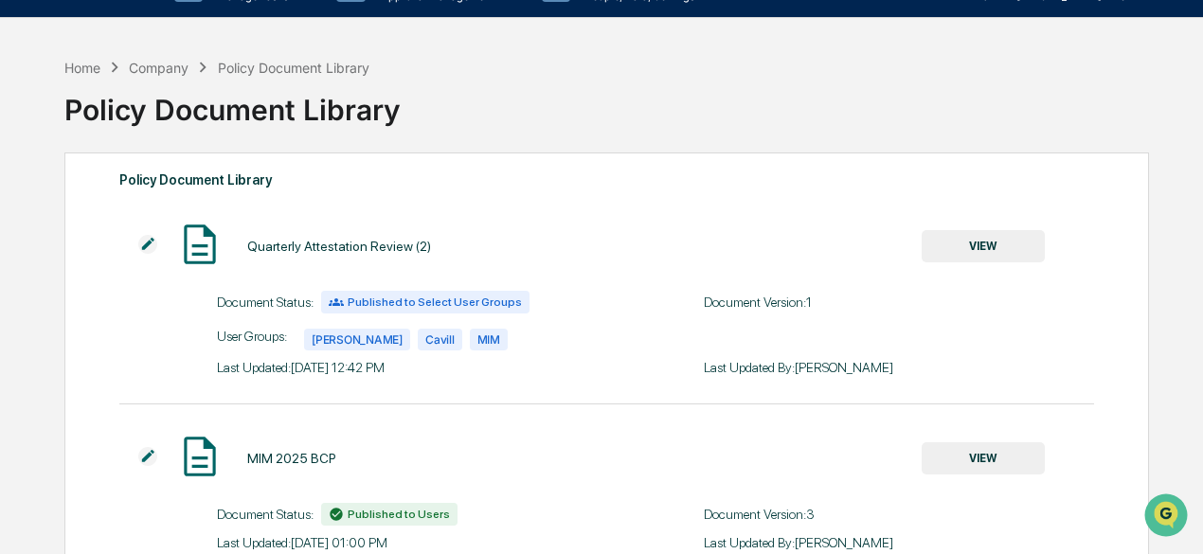
scroll to position [24, 0]
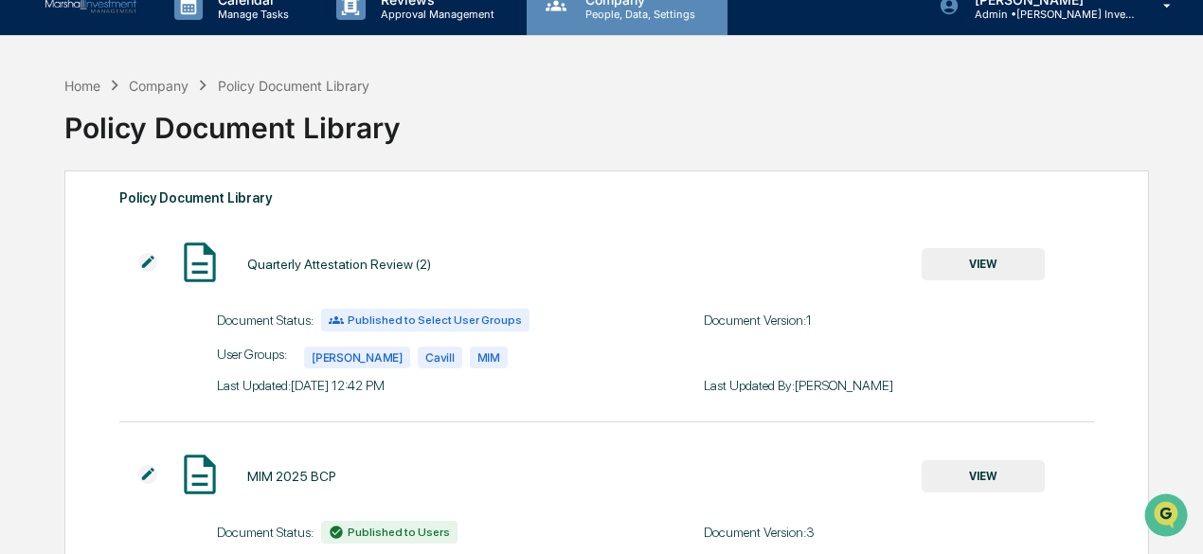
click at [614, 1] on p "Company" at bounding box center [637, -1] width 134 height 16
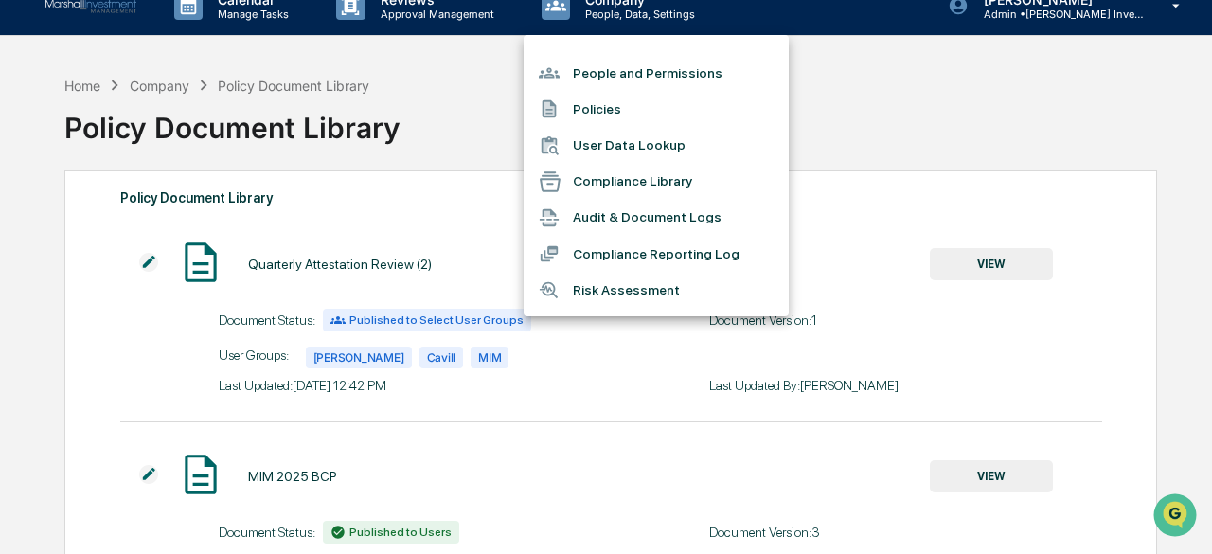
click at [613, 107] on li "Policies" at bounding box center [656, 109] width 265 height 36
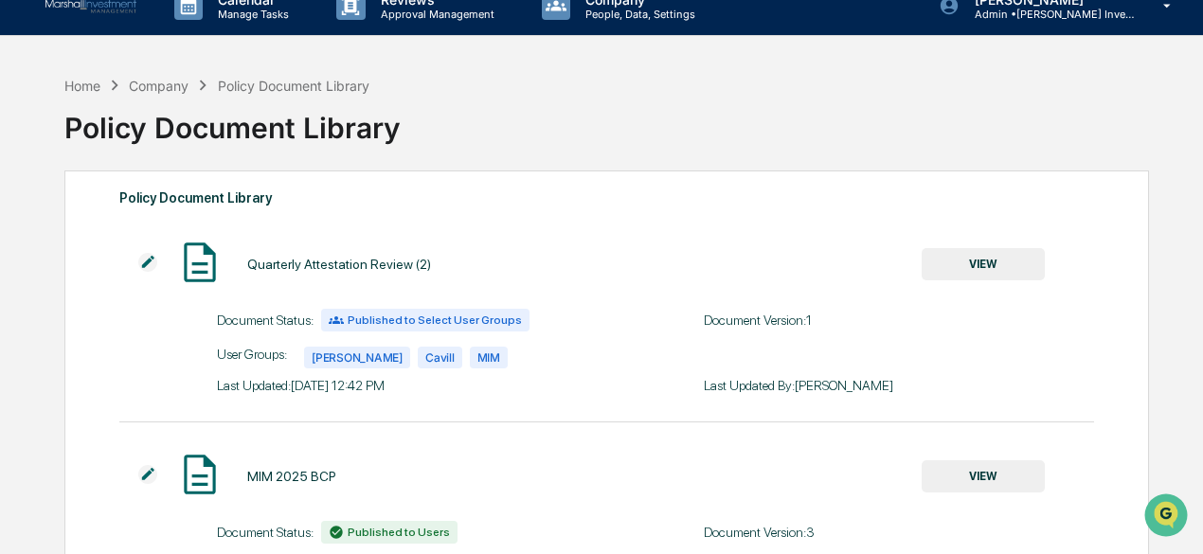
click at [956, 271] on button "VIEW" at bounding box center [982, 264] width 123 height 32
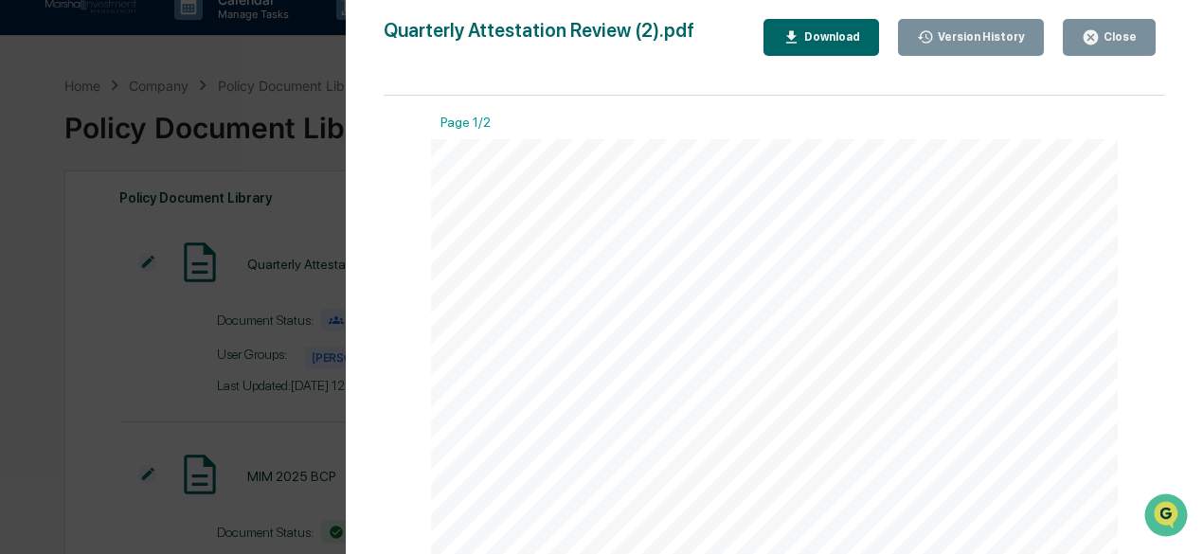
click at [841, 50] on button "Download" at bounding box center [821, 37] width 116 height 37
click at [1114, 31] on div "Close" at bounding box center [1118, 36] width 37 height 13
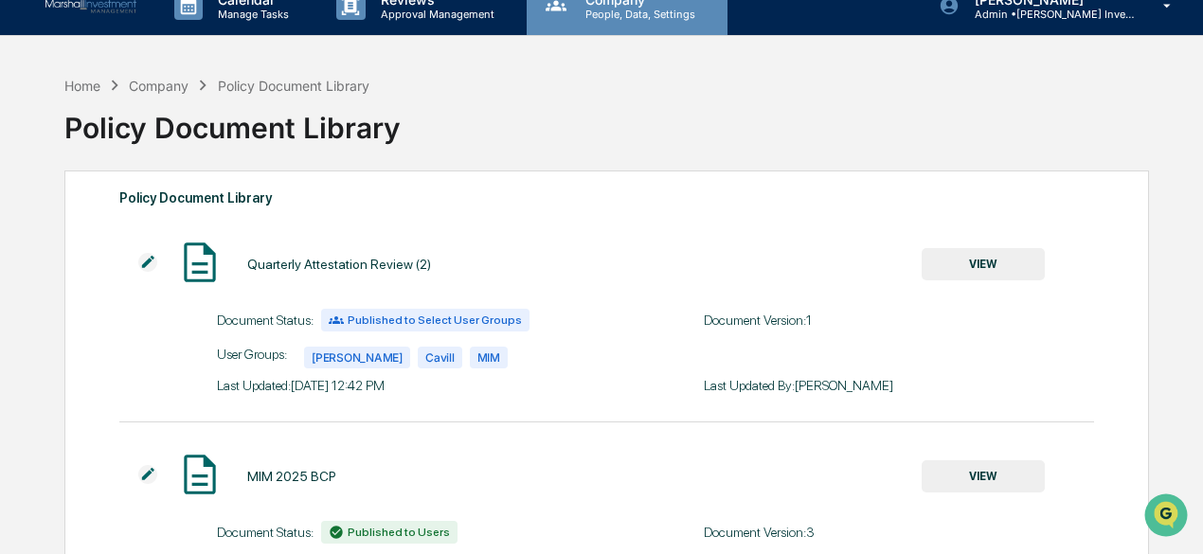
click at [610, 11] on p "People, Data, Settings" at bounding box center [637, 14] width 134 height 13
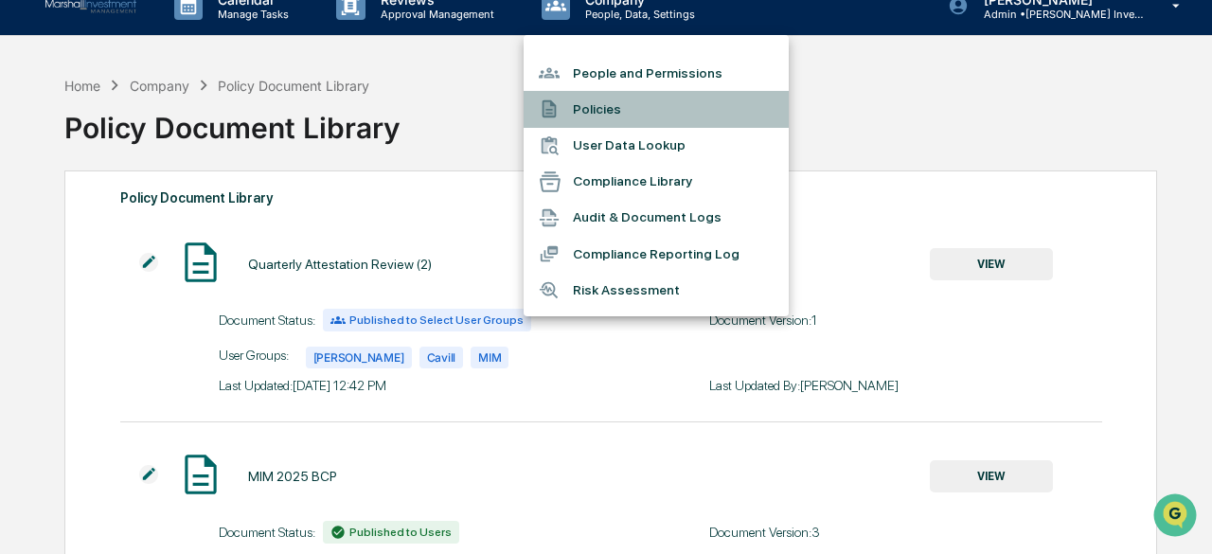
click at [601, 104] on li "Policies" at bounding box center [656, 109] width 265 height 36
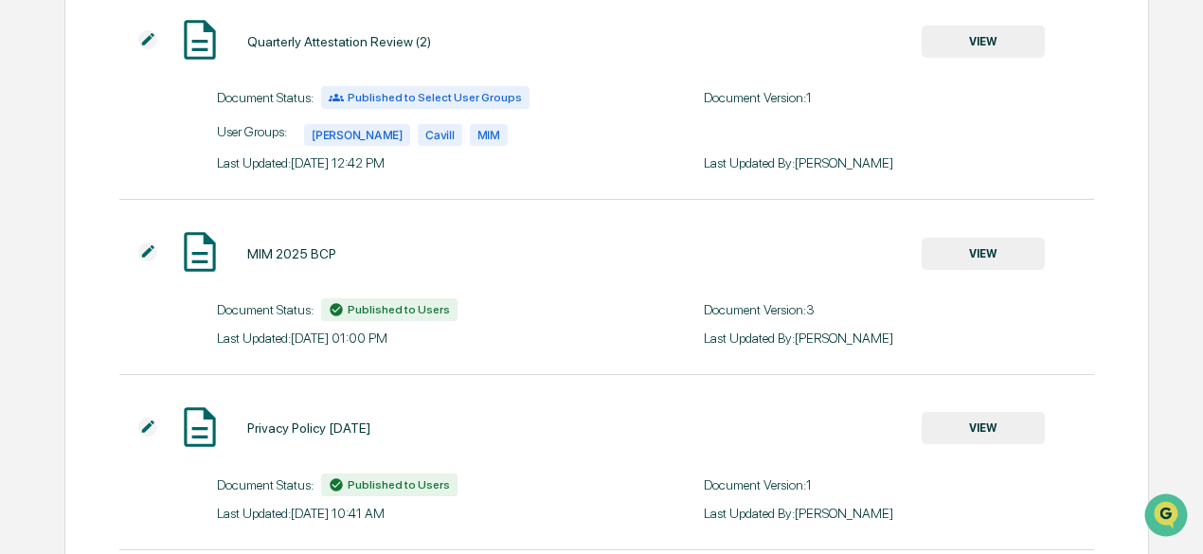
scroll to position [363, 0]
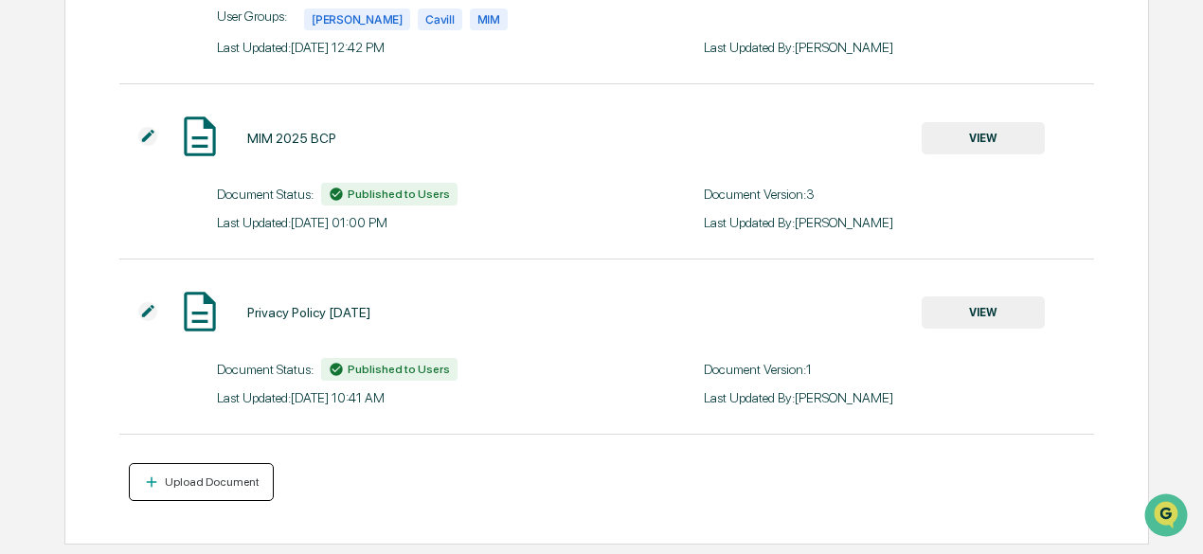
click at [205, 484] on div "Upload Document" at bounding box center [210, 481] width 98 height 13
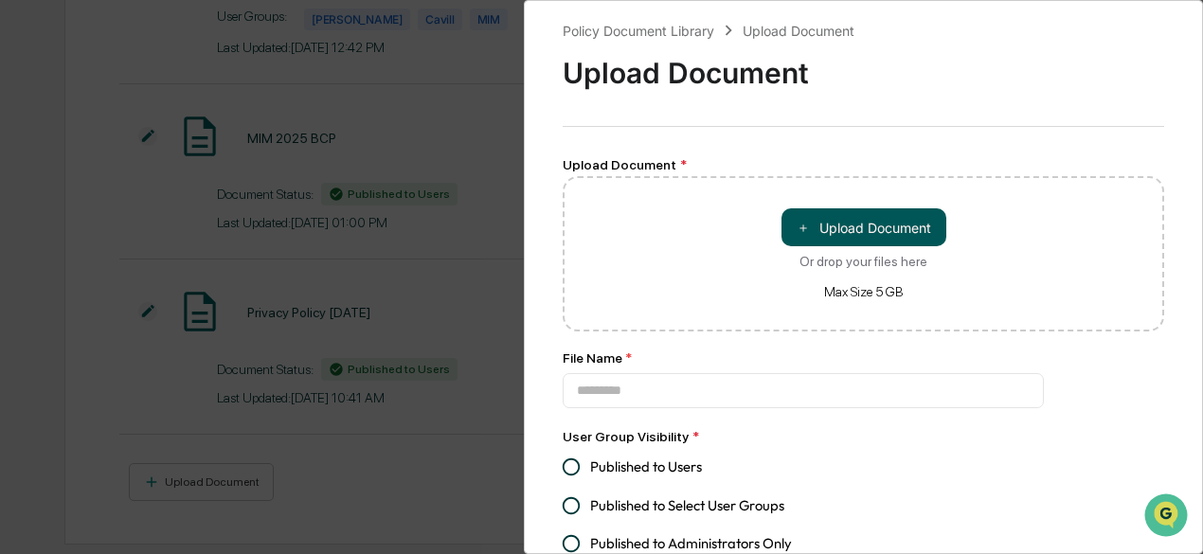
click at [860, 219] on button "＋ Upload Document" at bounding box center [863, 227] width 165 height 38
type input "**********"
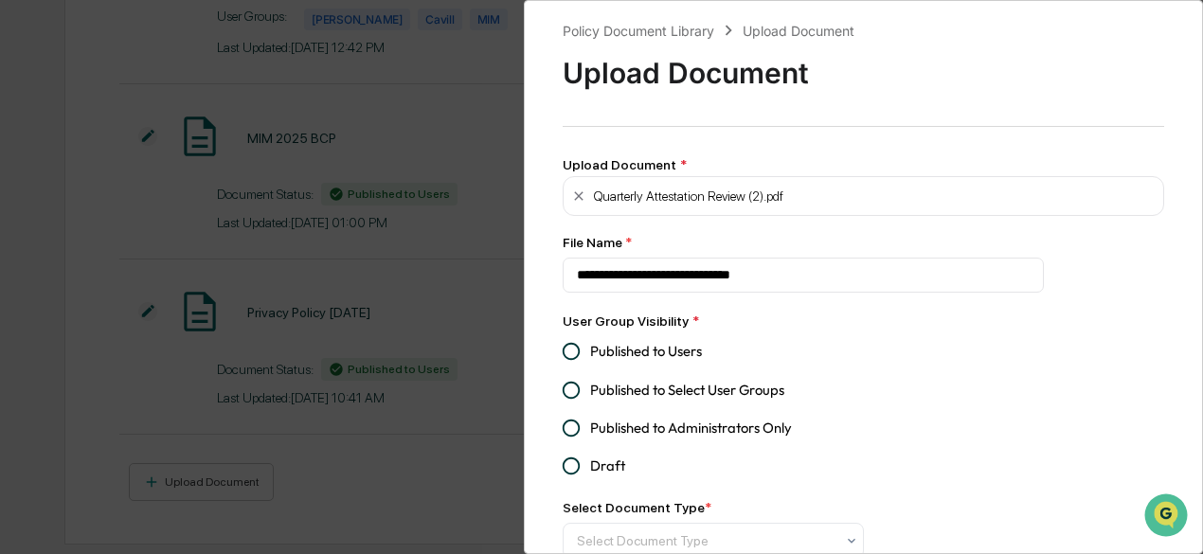
click at [764, 332] on div "User Group Visibility * Published to Users Published to Select User Groups Publ…" at bounding box center [713, 435] width 301 height 247
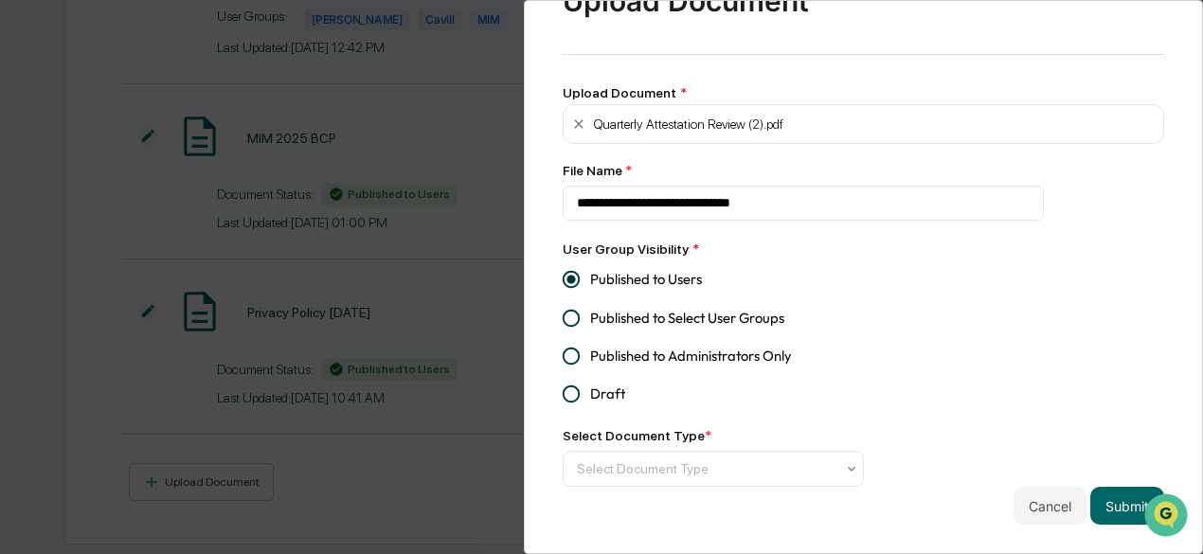
scroll to position [83, 0]
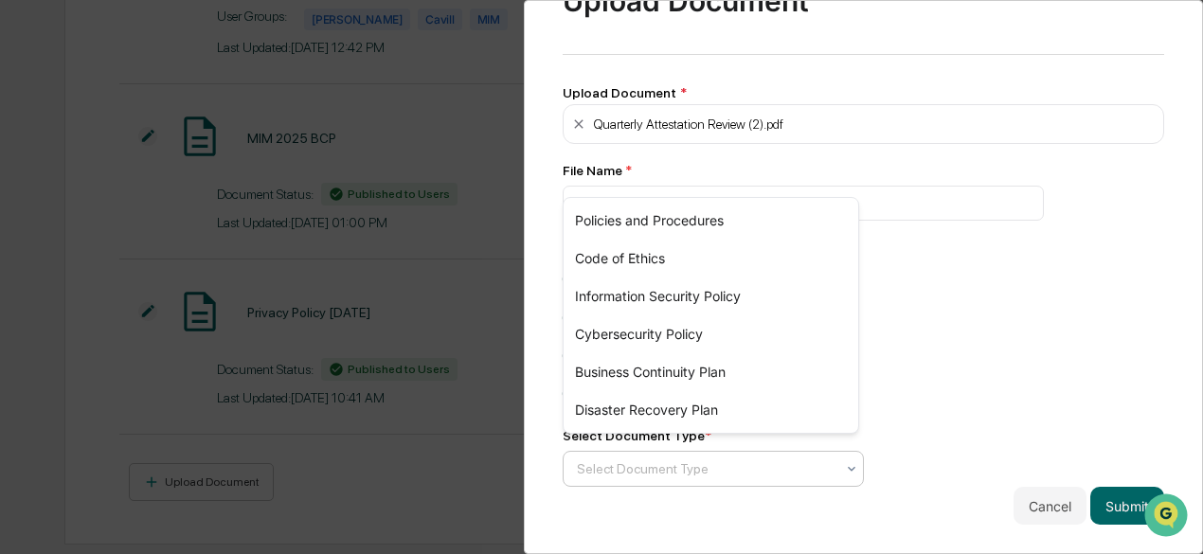
click at [848, 469] on div at bounding box center [851, 469] width 15 height 30
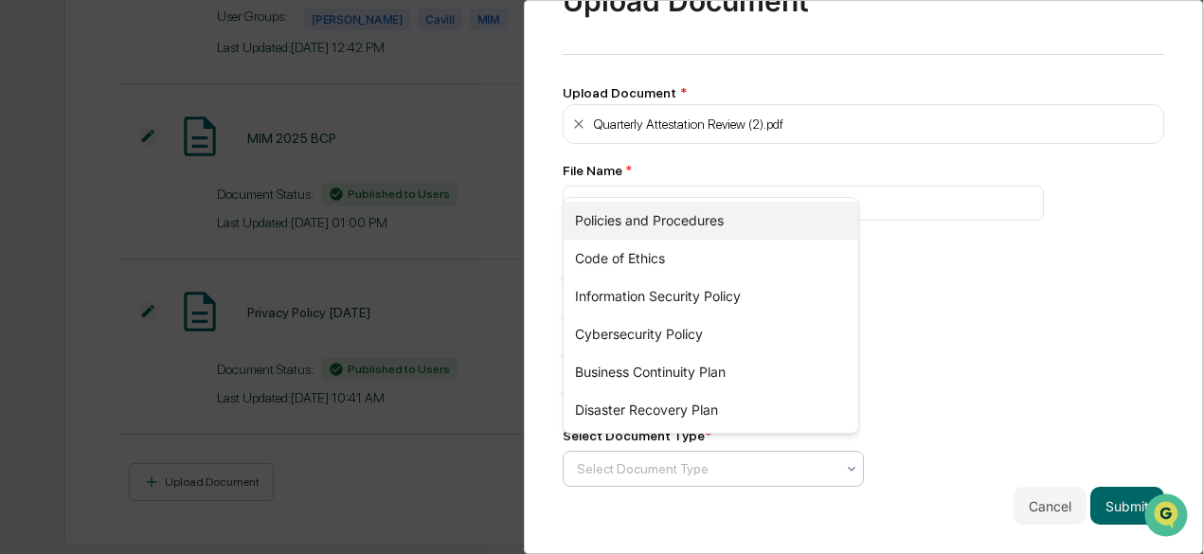
click at [752, 204] on div "Policies and Procedures" at bounding box center [710, 221] width 295 height 38
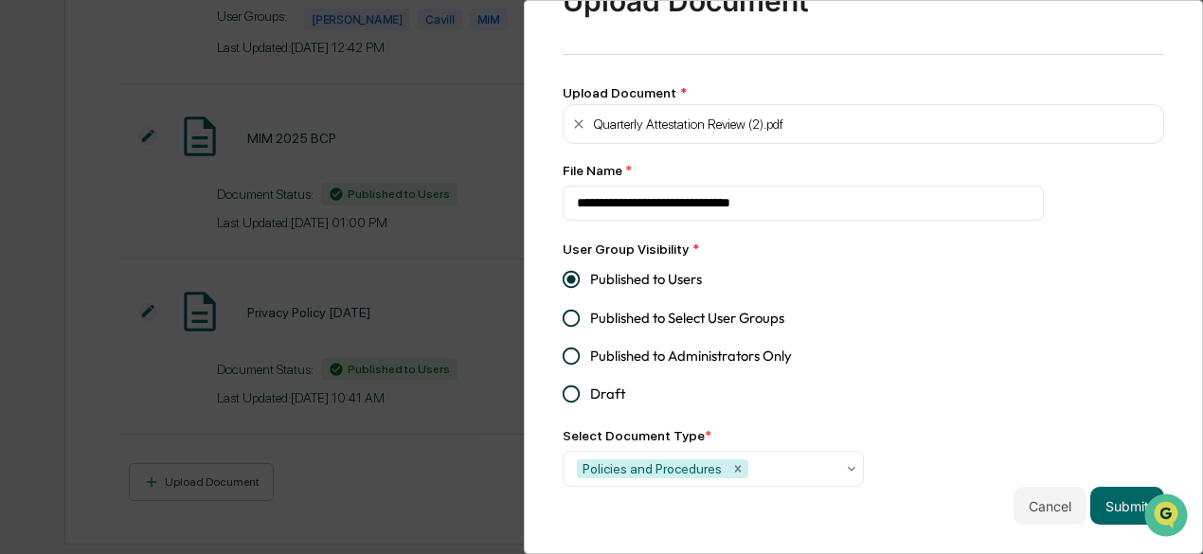
click at [1039, 353] on div "**********" at bounding box center [863, 236] width 601 height 577
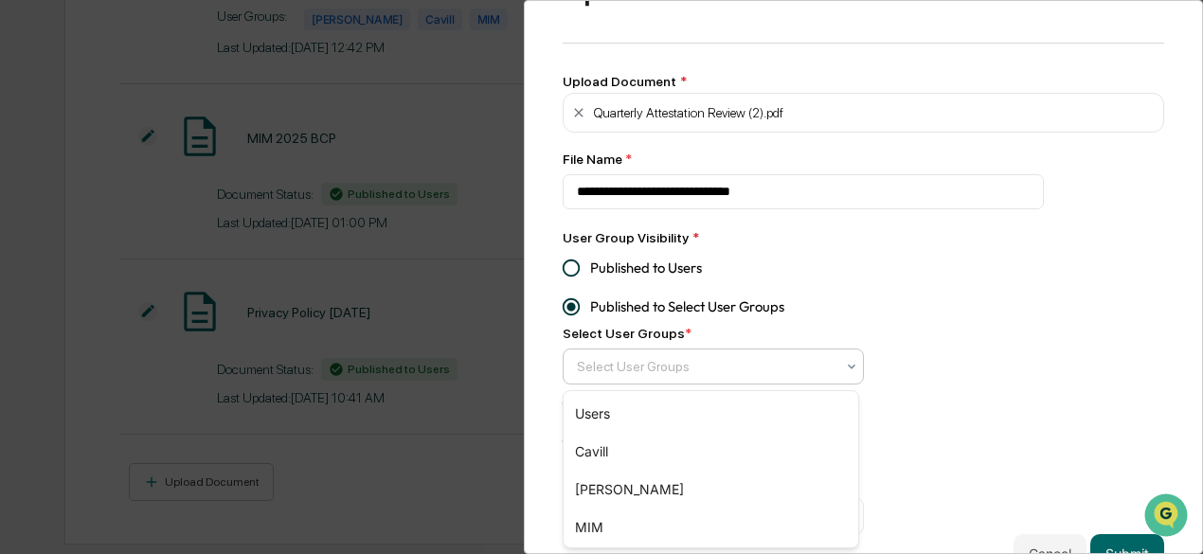
click at [666, 368] on div at bounding box center [706, 366] width 258 height 19
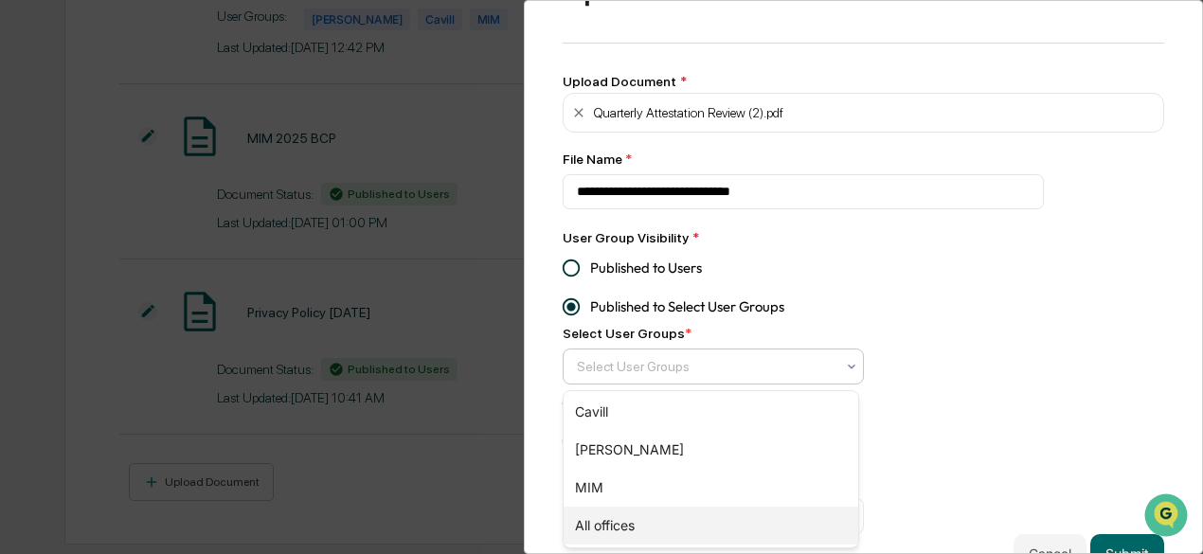
click at [657, 527] on div "All offices" at bounding box center [710, 526] width 295 height 38
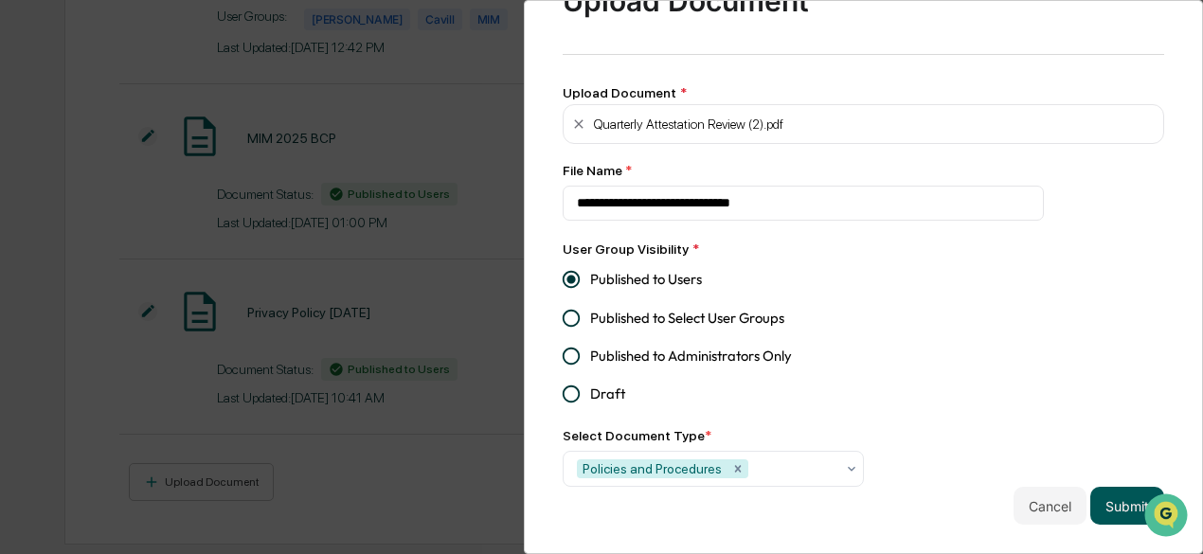
click at [1112, 497] on button "Submit" at bounding box center [1127, 506] width 74 height 38
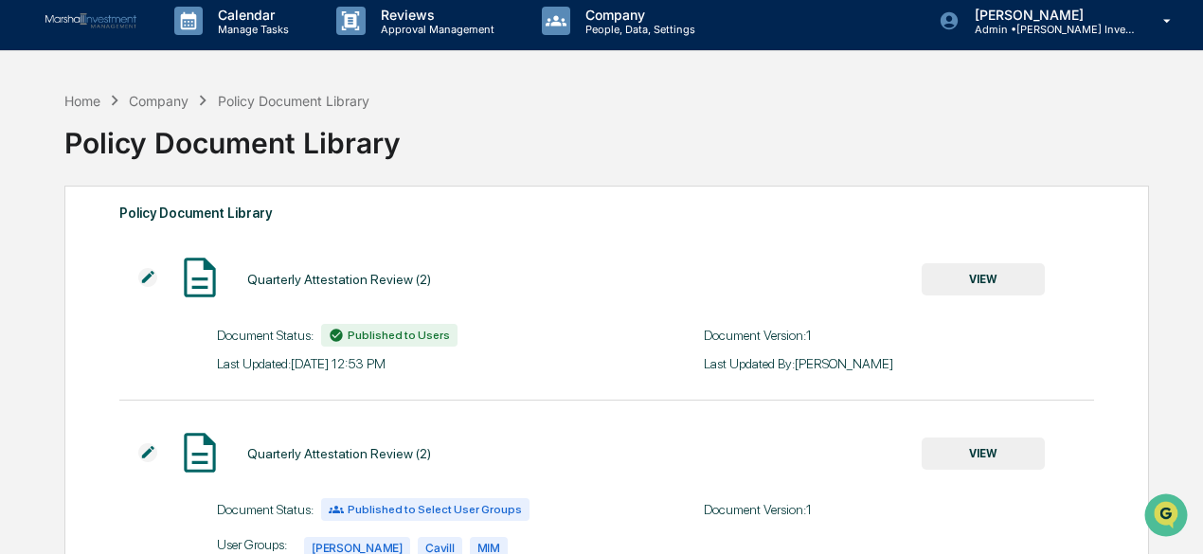
scroll to position [0, 0]
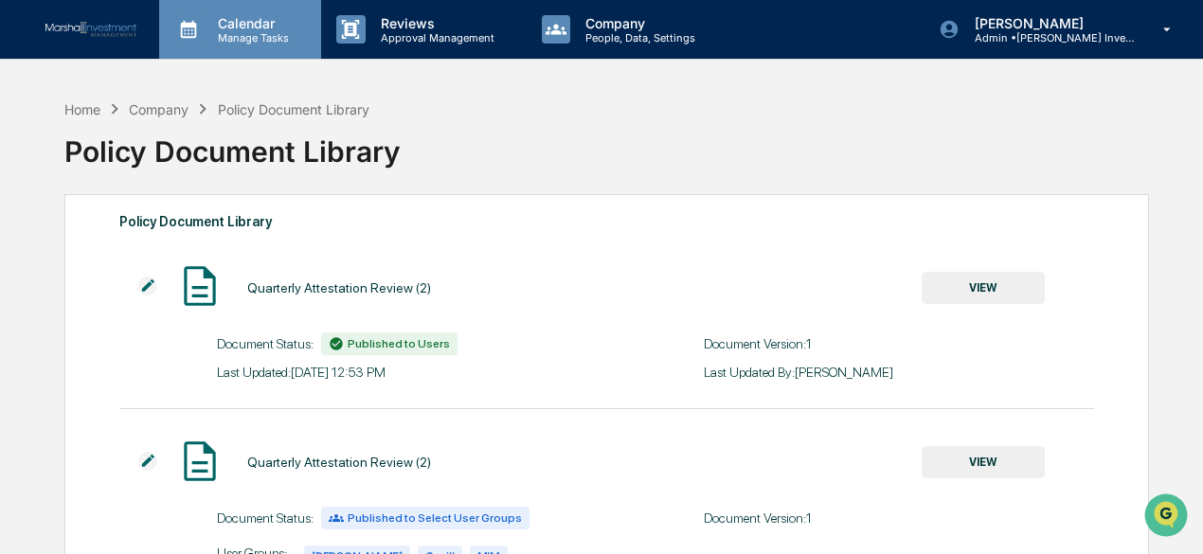
click at [263, 34] on p "Manage Tasks" at bounding box center [251, 37] width 96 height 13
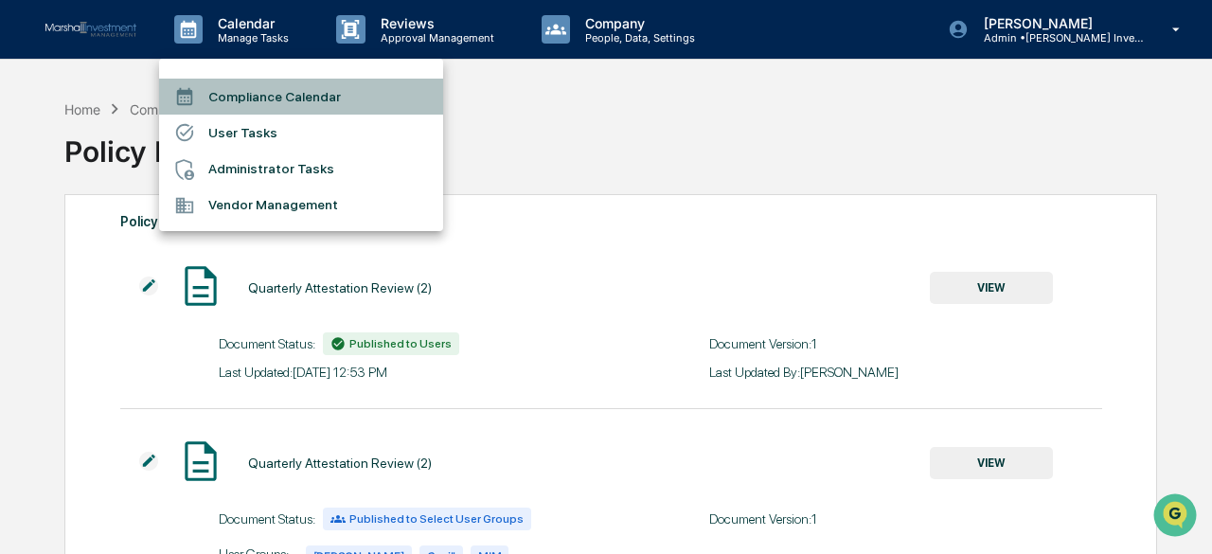
click at [295, 95] on li "Compliance Calendar" at bounding box center [301, 97] width 284 height 36
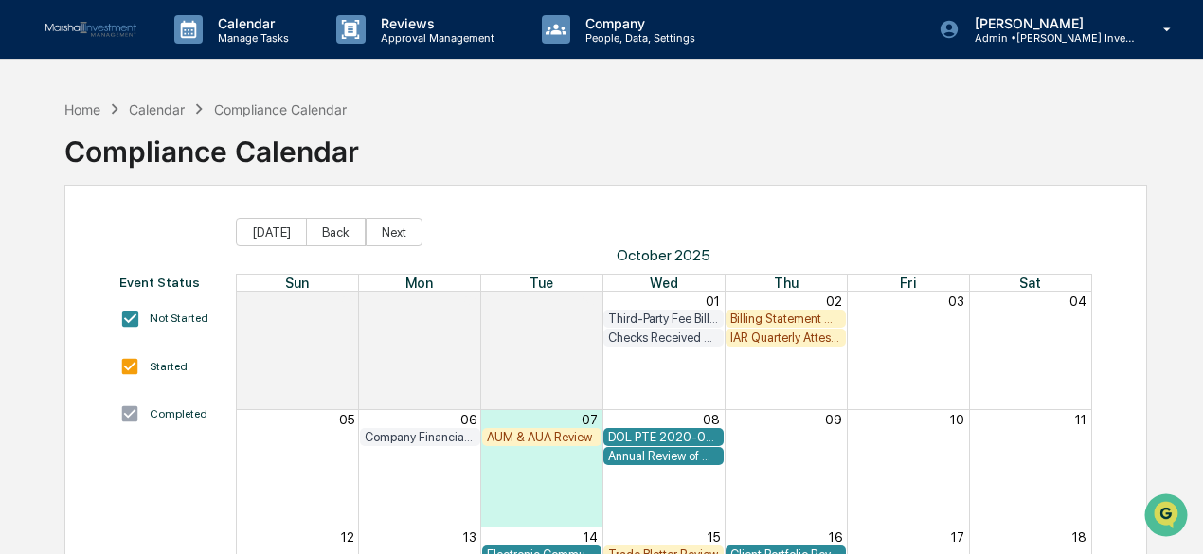
click at [757, 351] on div "Month View" at bounding box center [785, 350] width 122 height 116
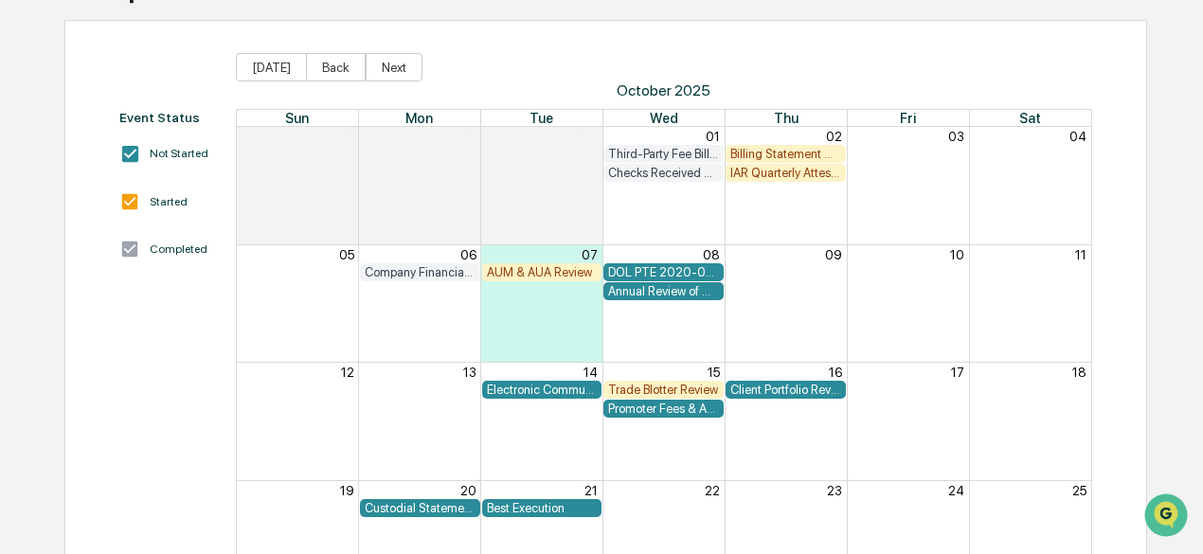
scroll to position [168, 0]
